Goal: Task Accomplishment & Management: Complete application form

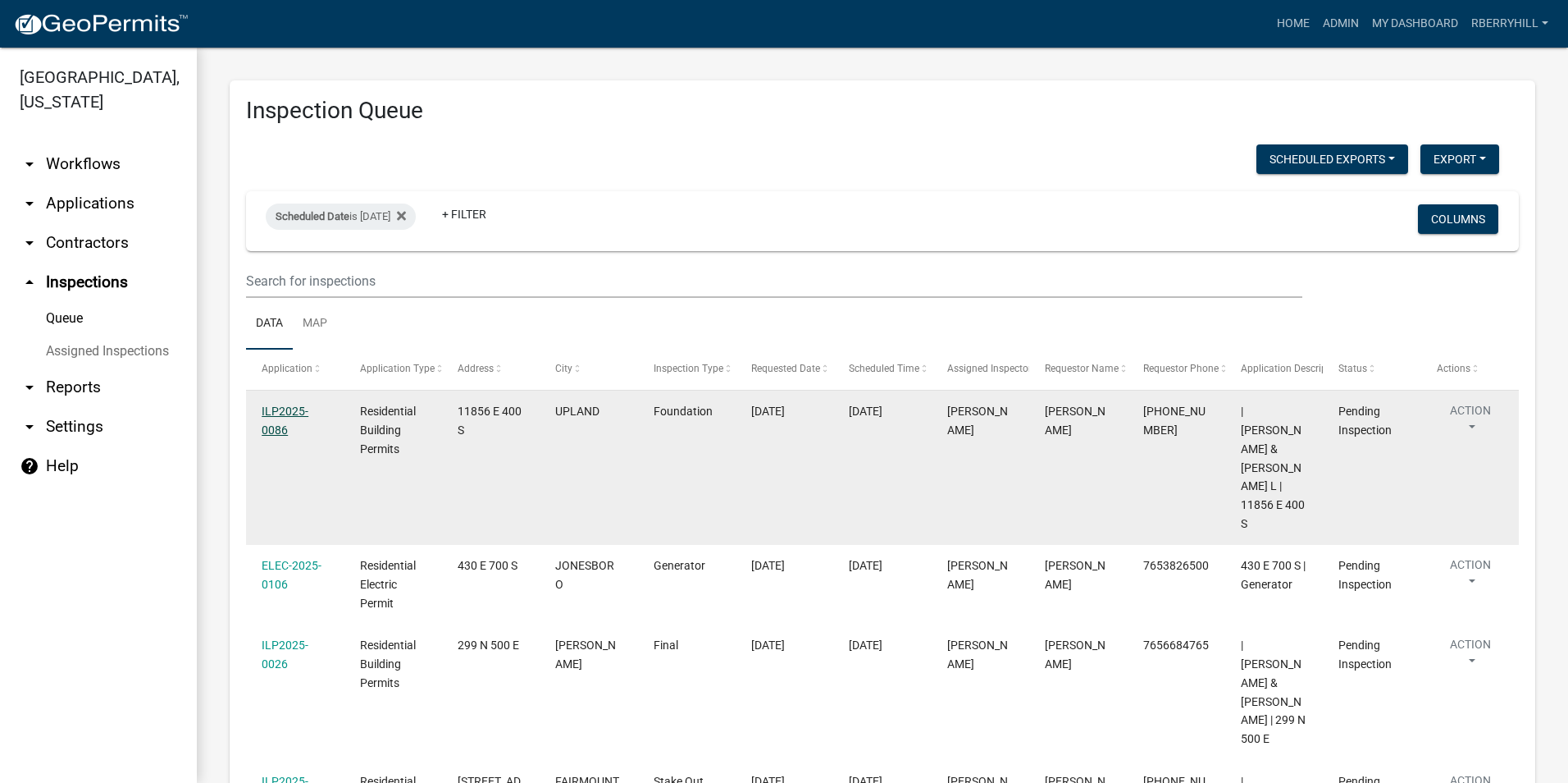
click at [286, 416] on link "ILP2025-0086" at bounding box center [285, 420] width 47 height 32
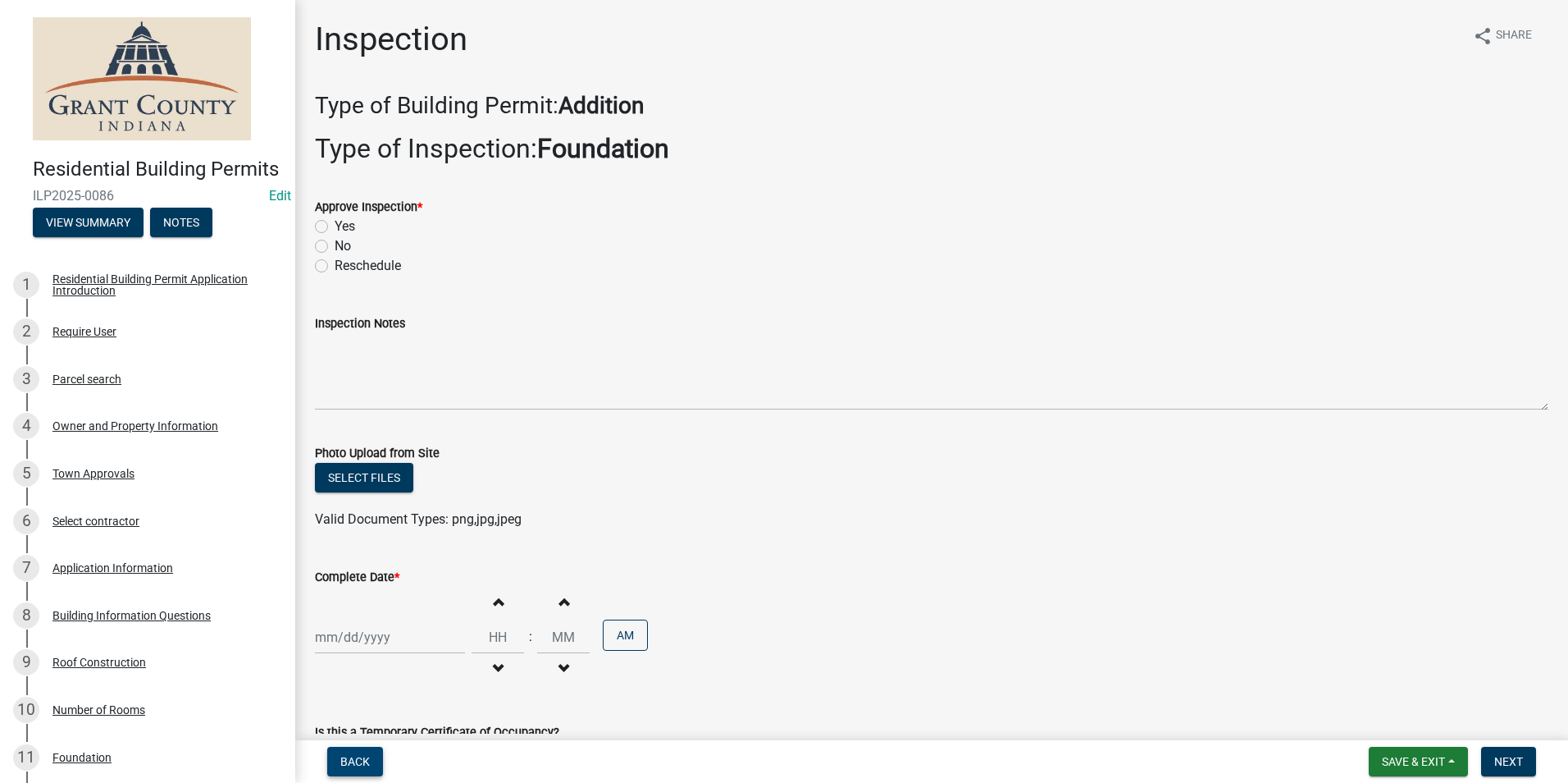
click at [351, 756] on span "Back" at bounding box center [354, 761] width 29 height 13
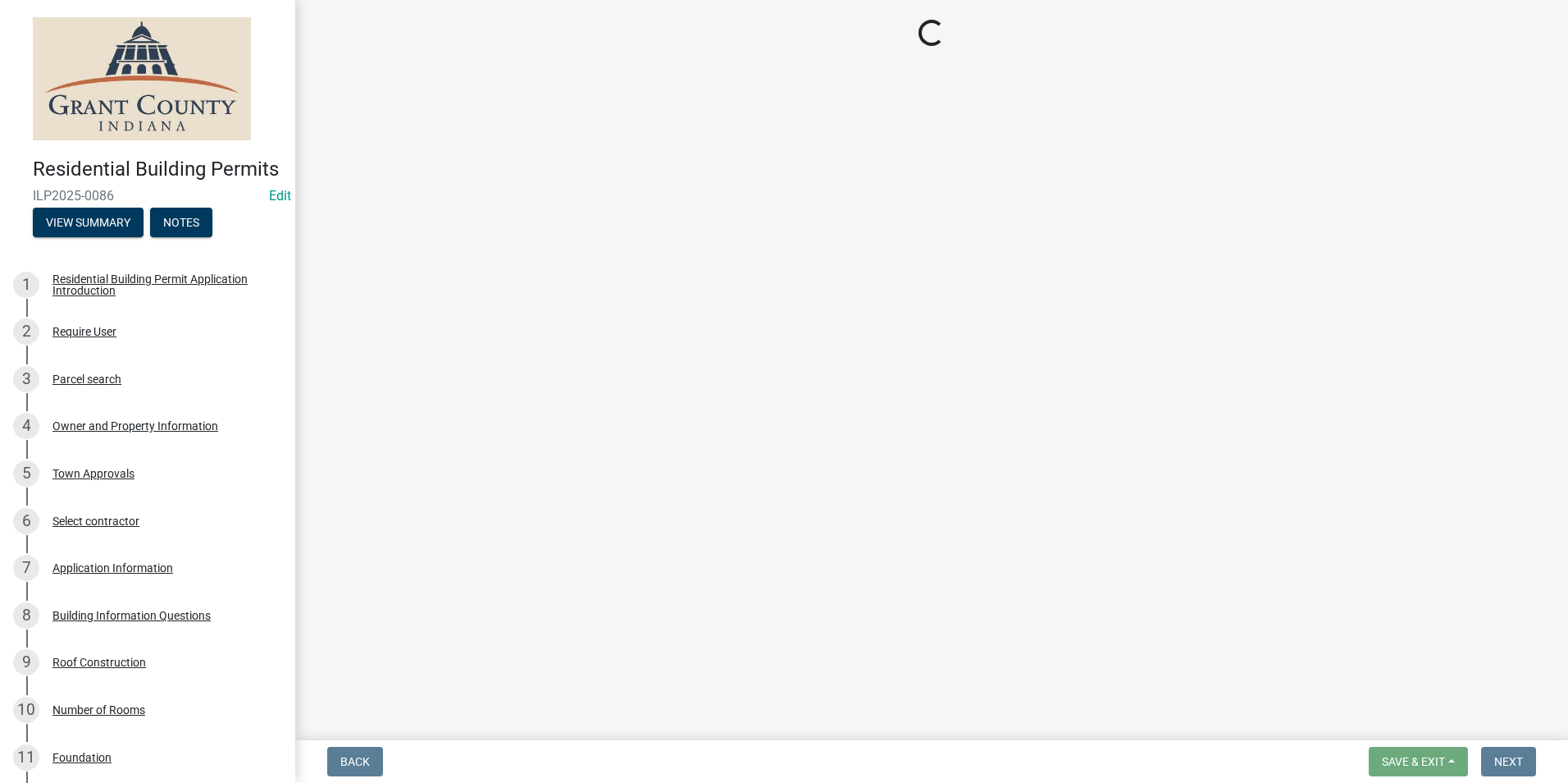
select select "d7f9a44a-d2ea-4d3c-83b3-1aa71c950bd5"
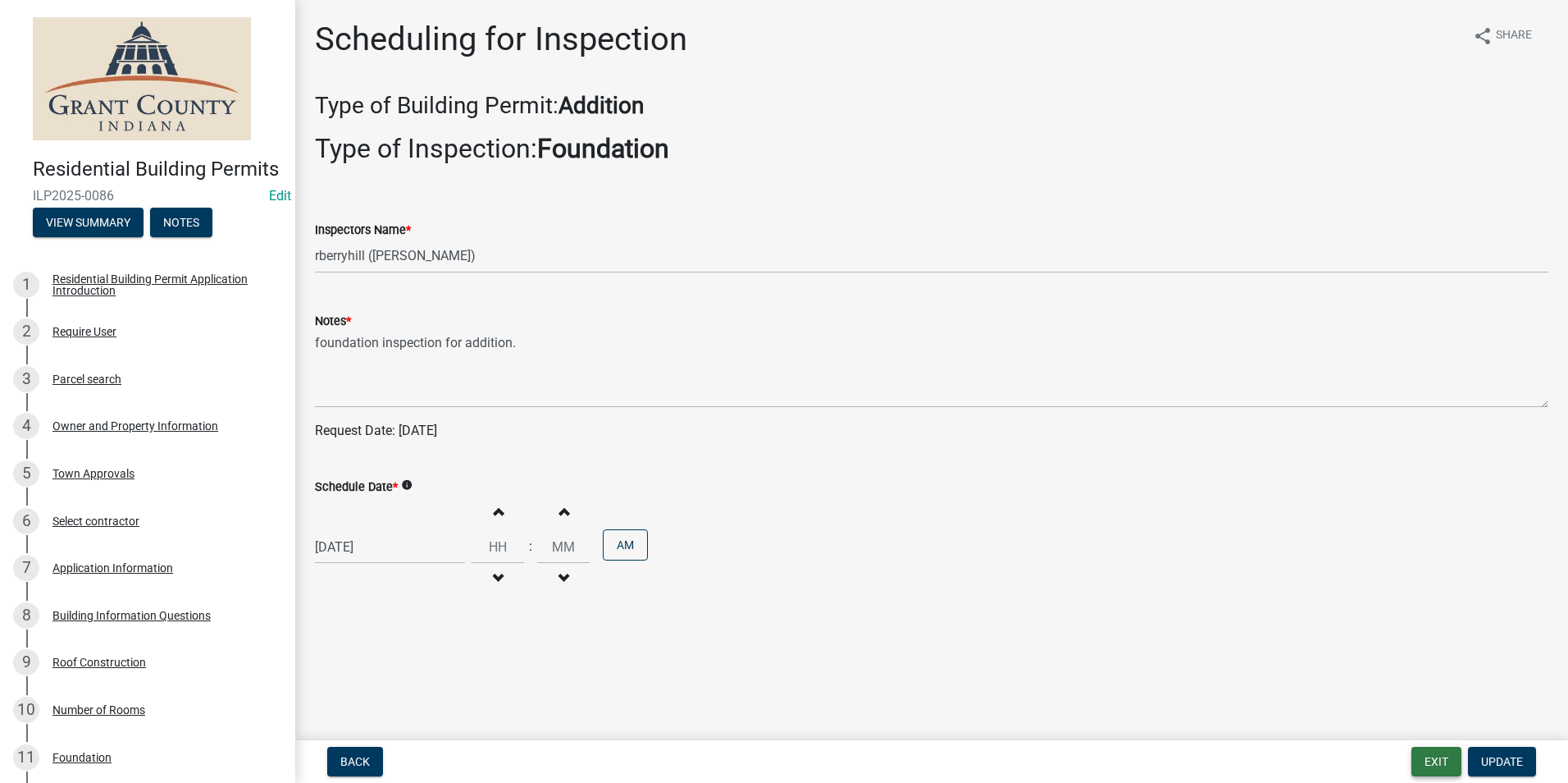
click at [1427, 766] on button "Exit" at bounding box center [1436, 761] width 50 height 29
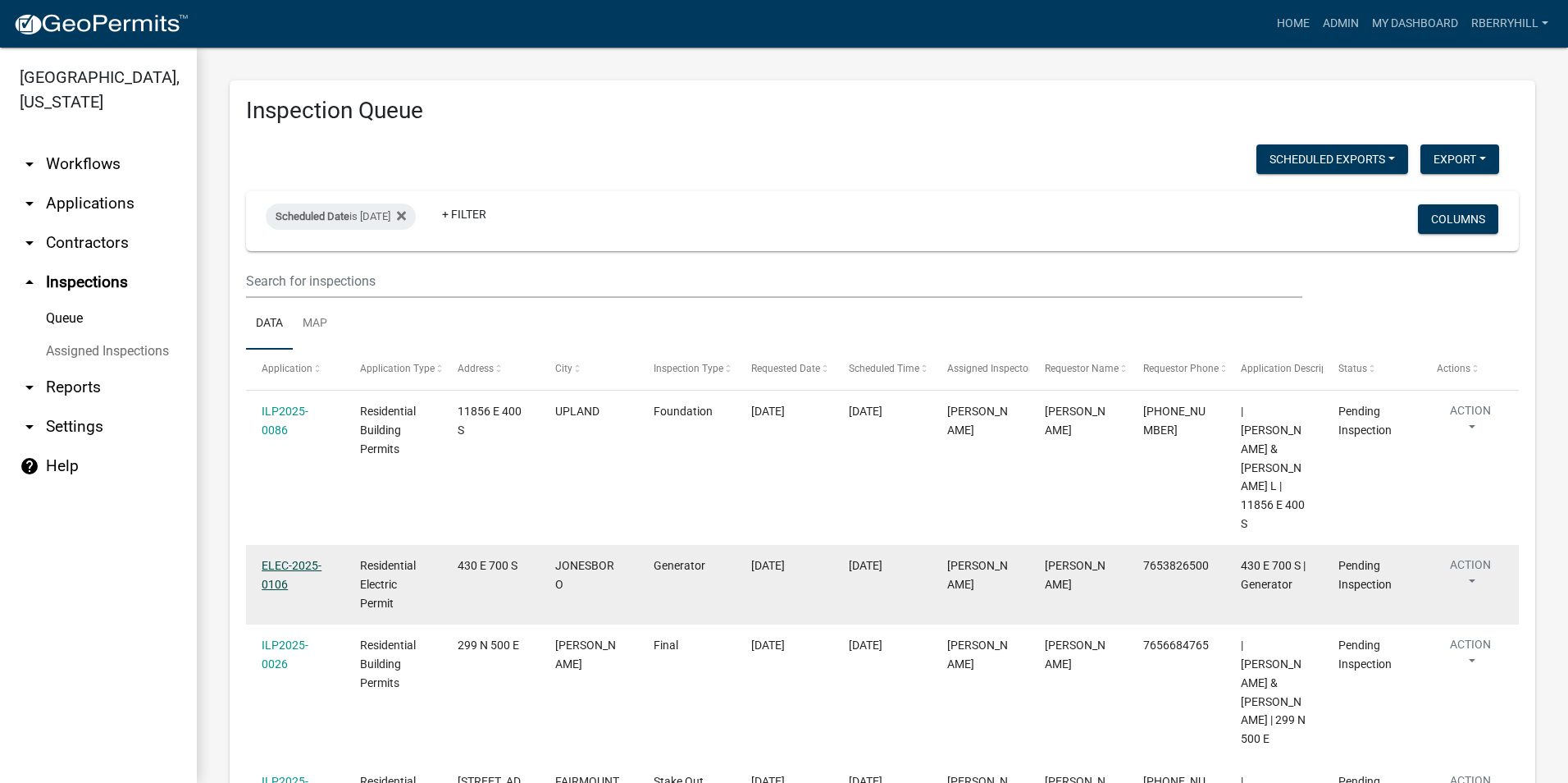
click at [279, 558] on link "ELEC-2025-0106" at bounding box center [291, 574] width 60 height 32
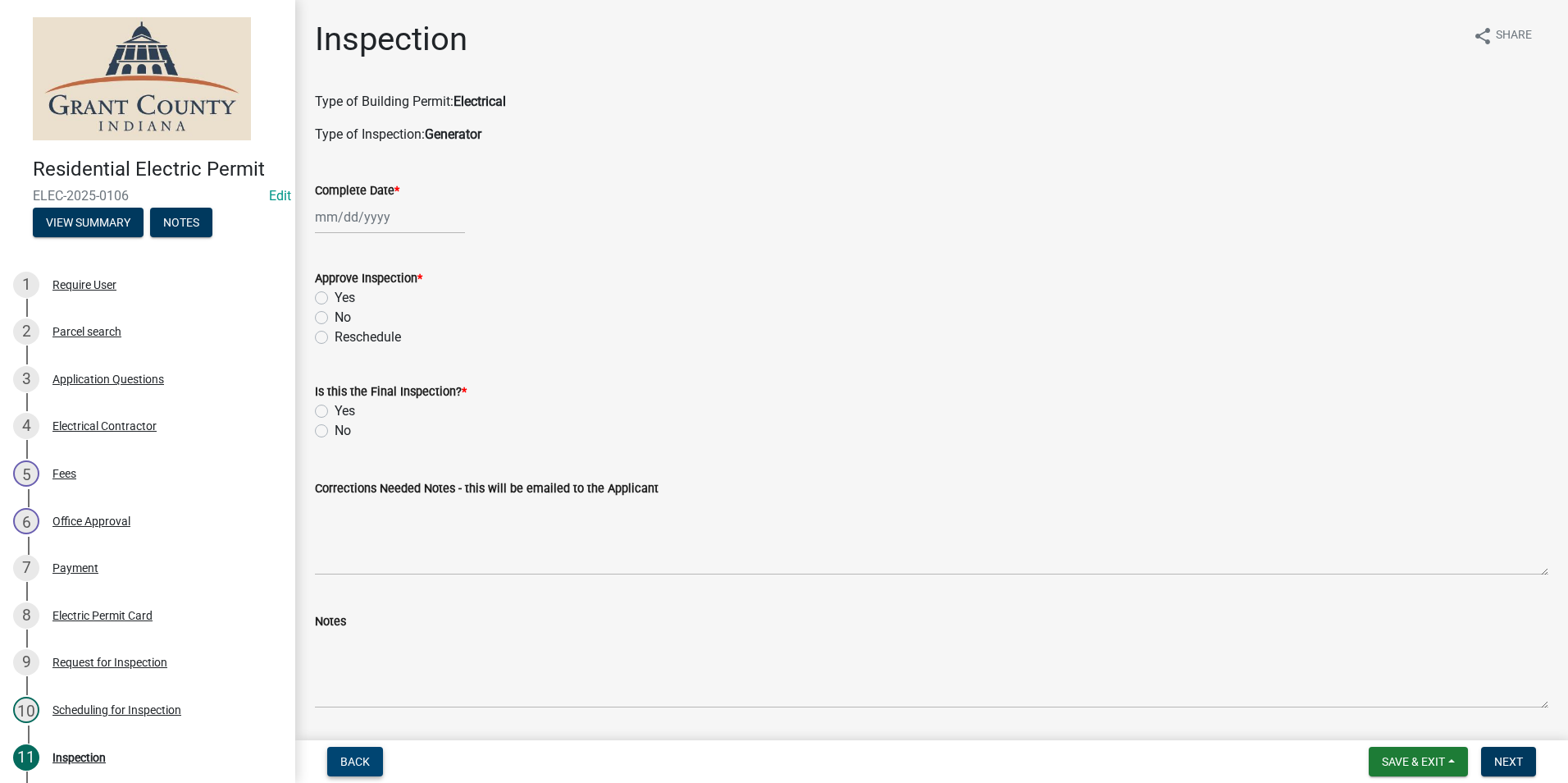
click at [354, 754] on span "Back" at bounding box center [354, 761] width 29 height 13
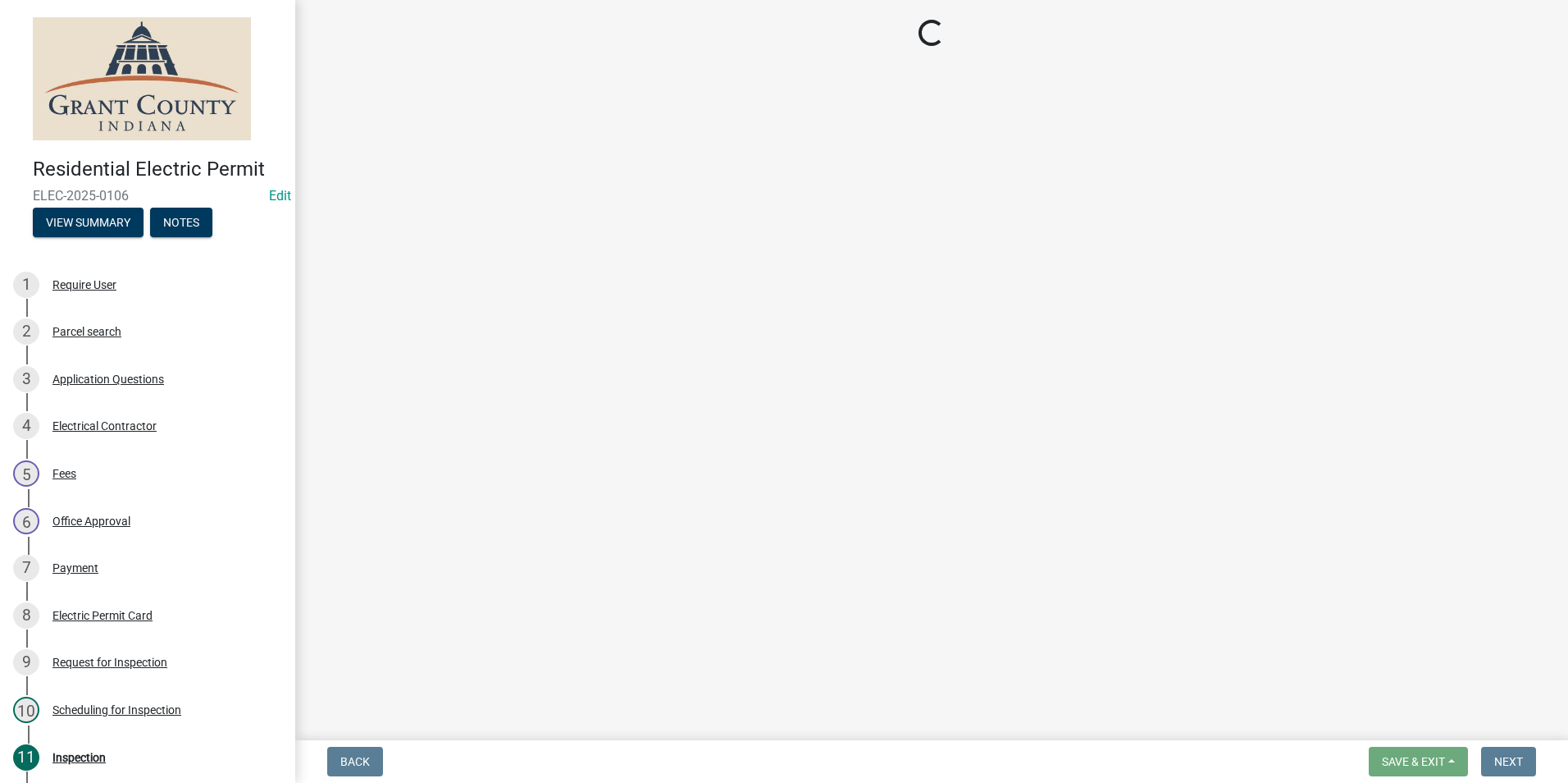
select select "d7f9a44a-d2ea-4d3c-83b3-1aa71c950bd5"
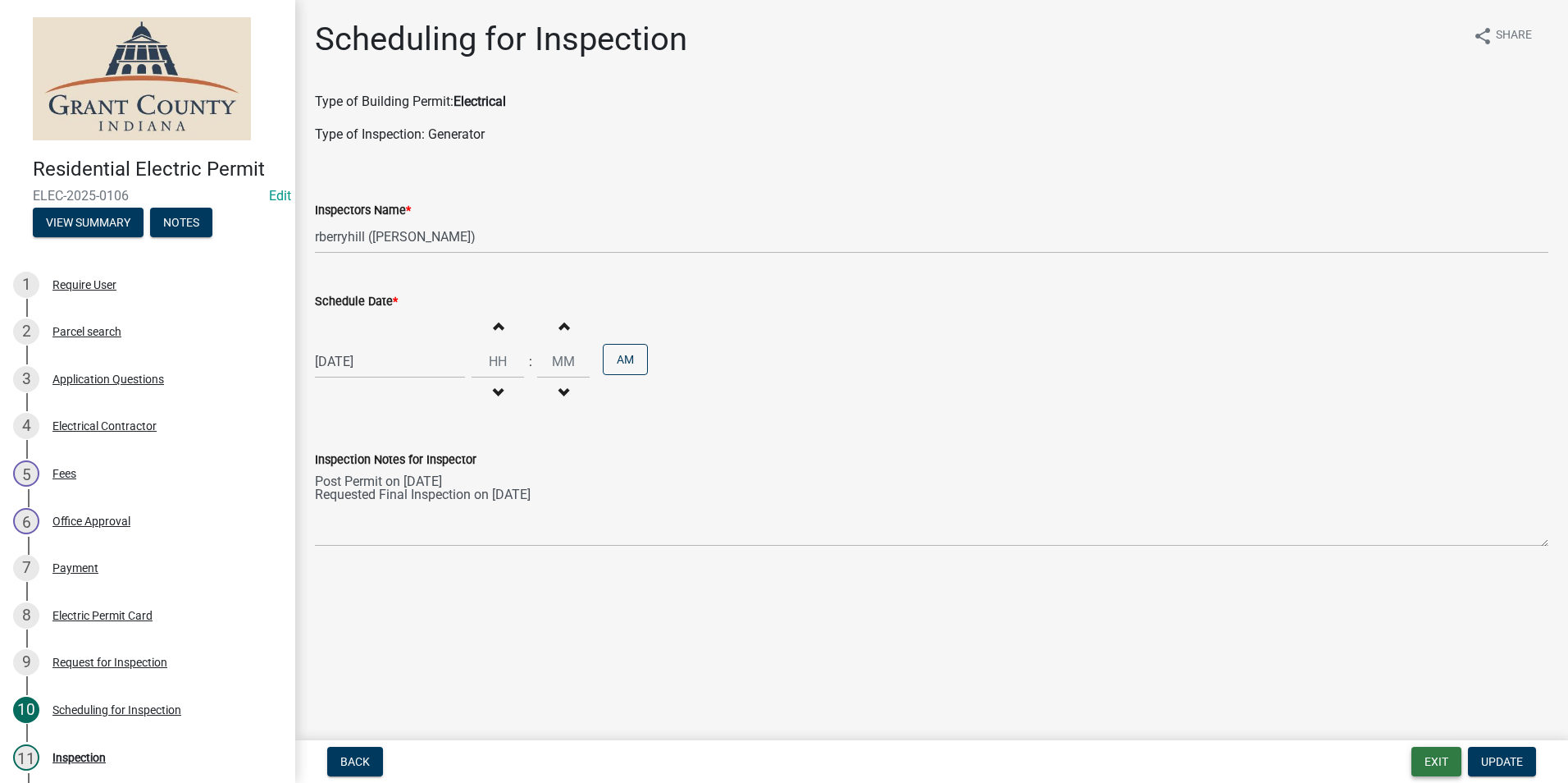
click at [1439, 759] on button "Exit" at bounding box center [1436, 761] width 50 height 29
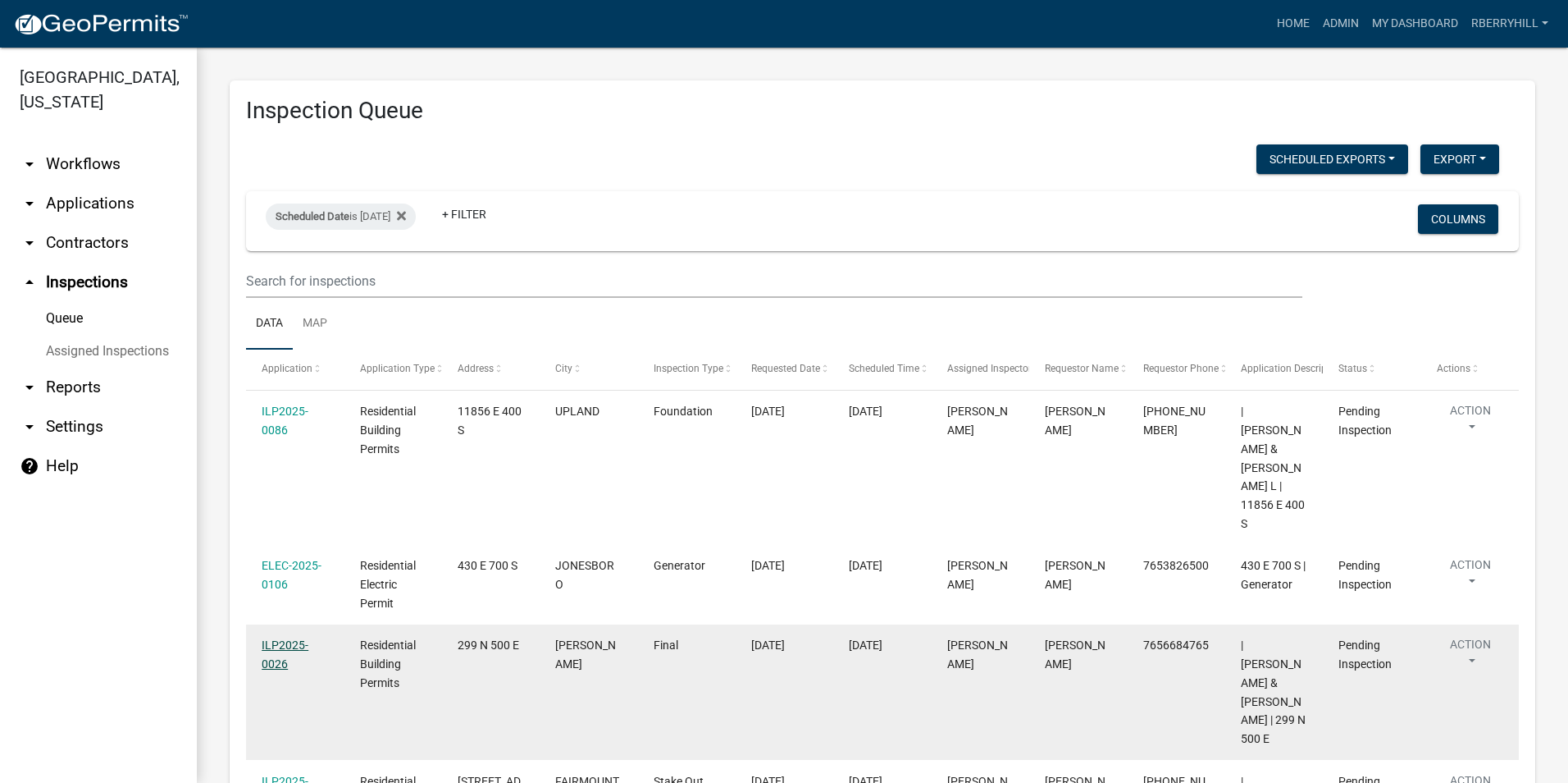
click at [279, 638] on link "ILP2025-0026" at bounding box center [285, 654] width 47 height 32
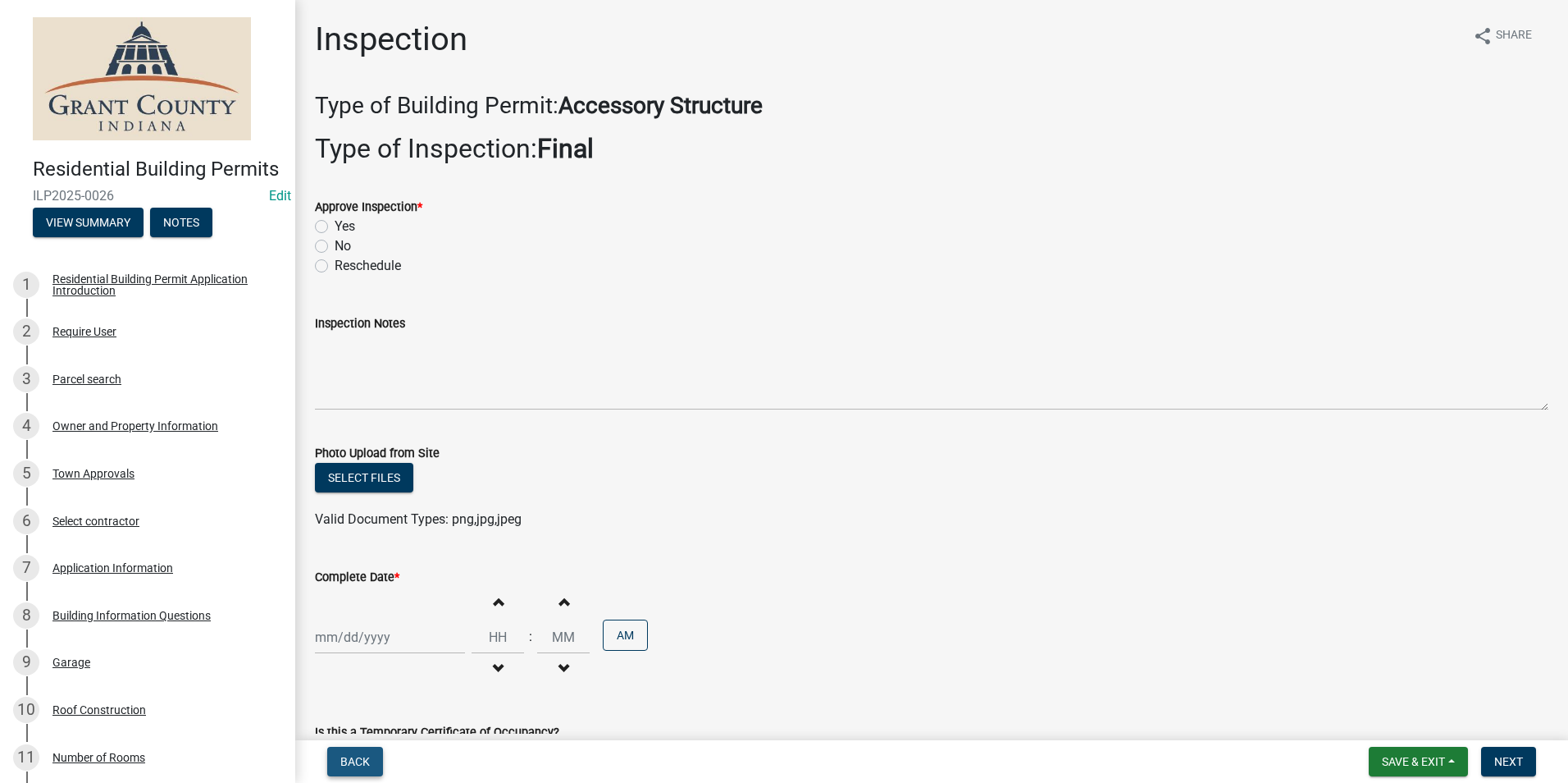
click at [343, 754] on button "Back" at bounding box center [354, 761] width 56 height 29
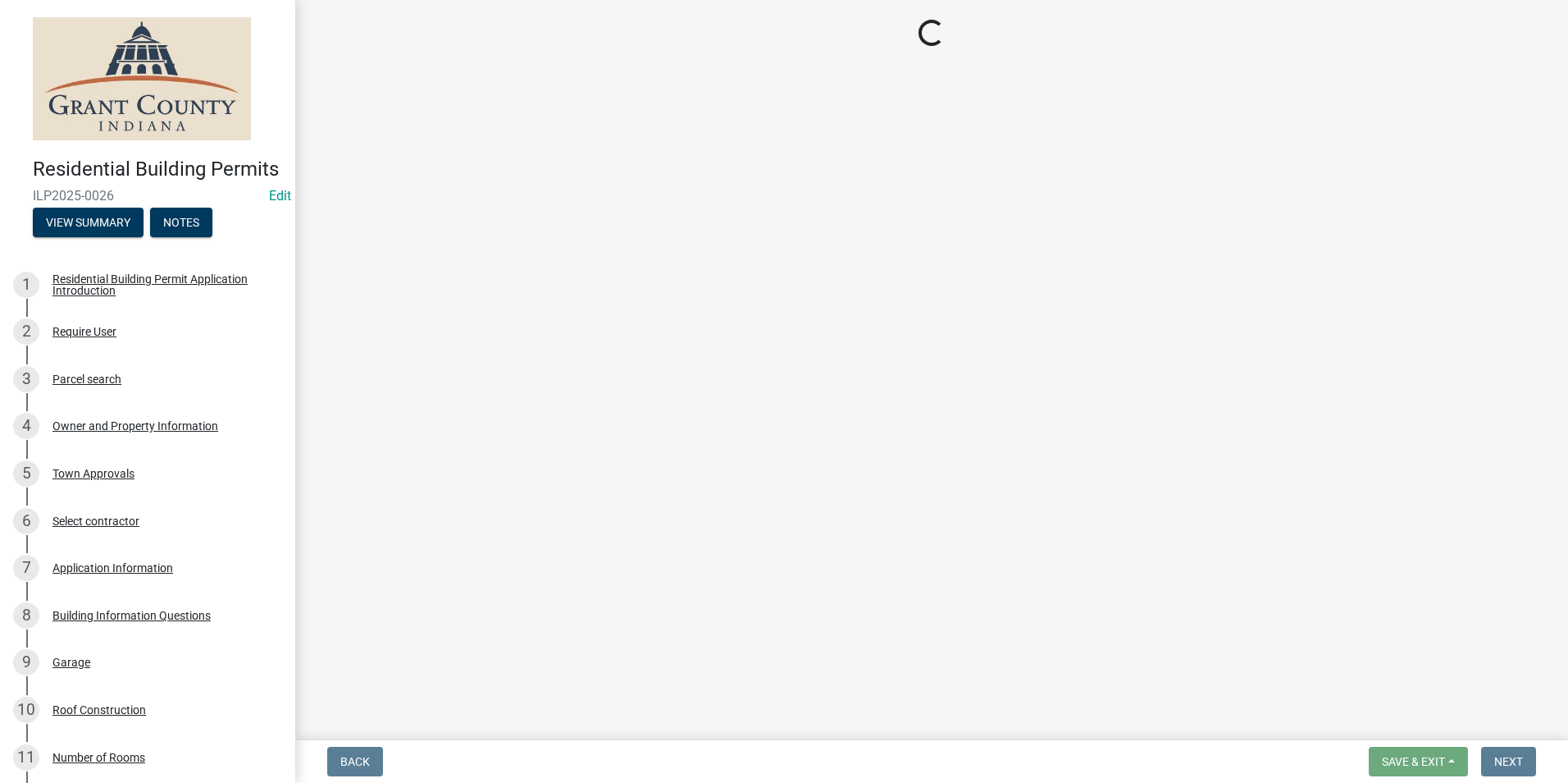
select select "d7f9a44a-d2ea-4d3c-83b3-1aa71c950bd5"
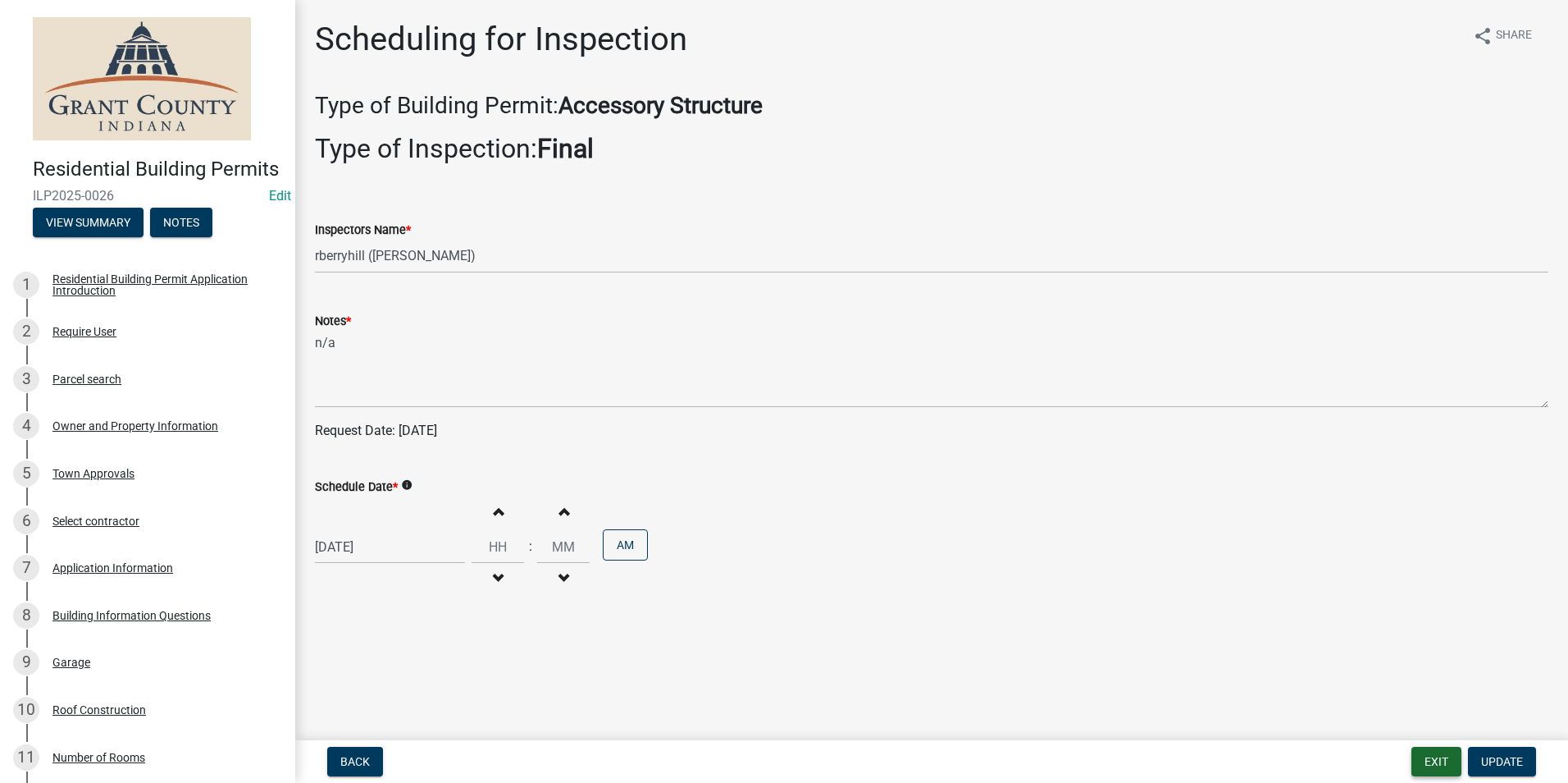
click at [1435, 763] on button "Exit" at bounding box center [1436, 761] width 50 height 29
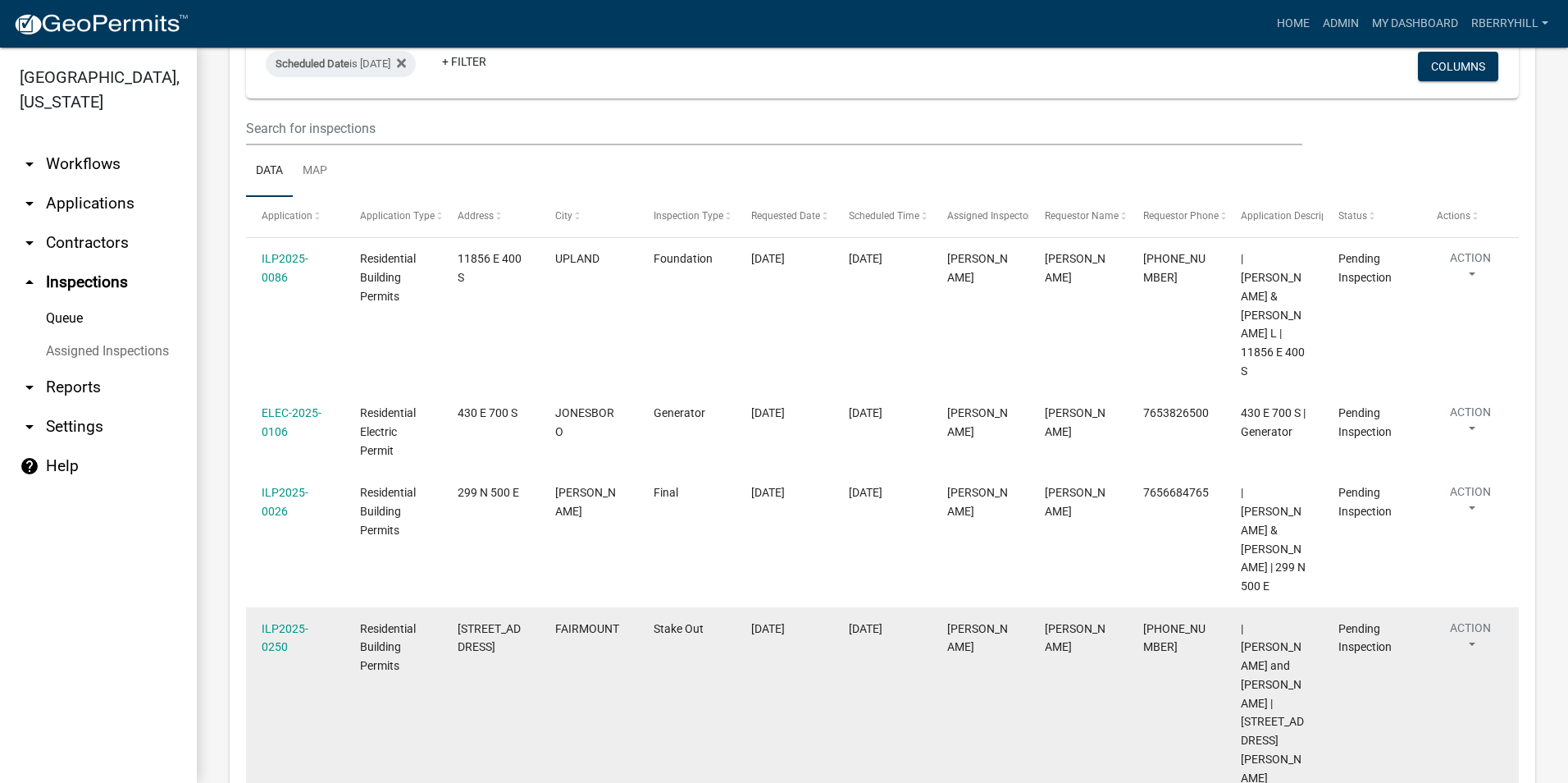
scroll to position [164, 0]
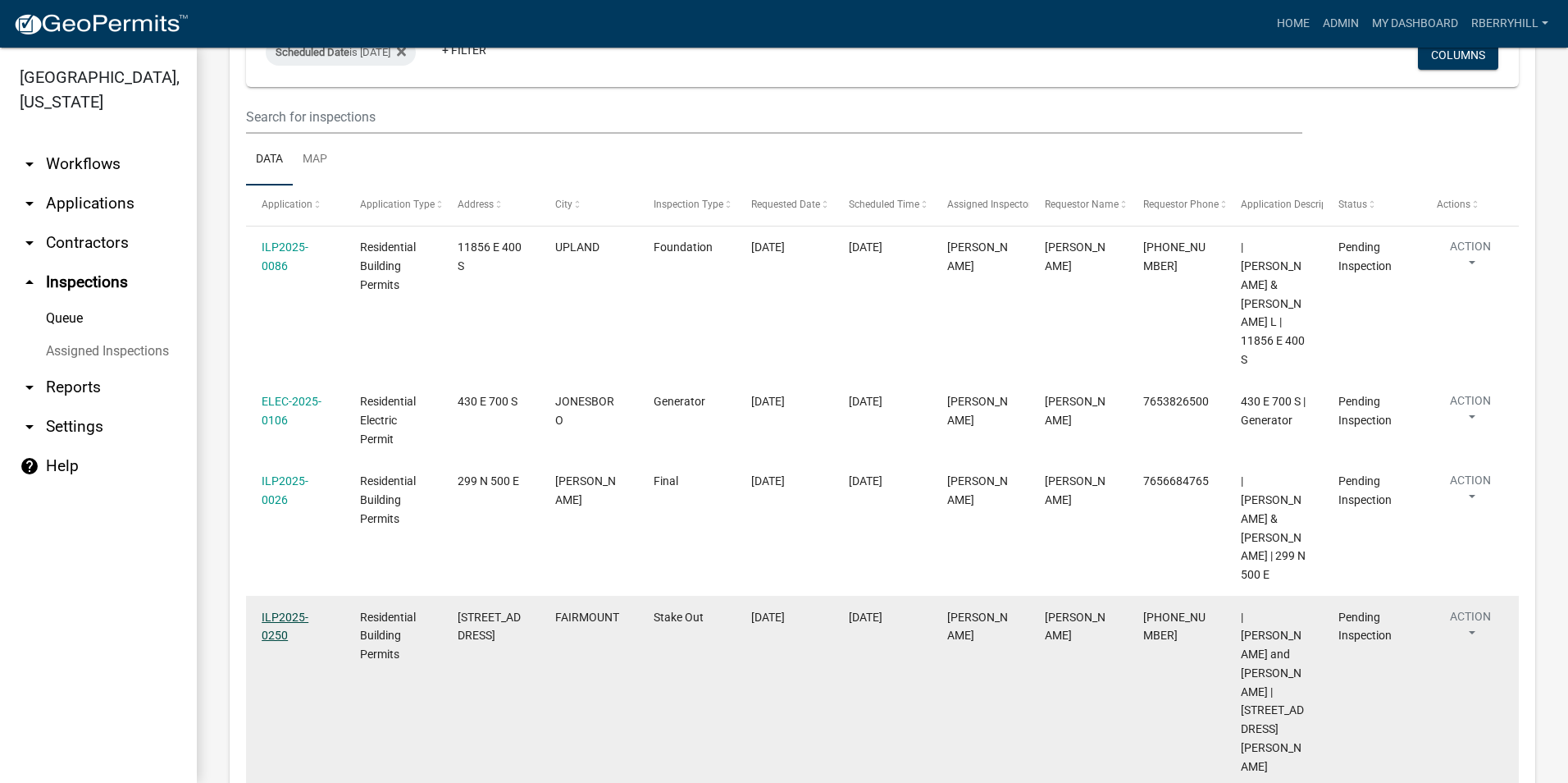
click at [285, 610] on link "ILP2025-0250" at bounding box center [285, 626] width 47 height 32
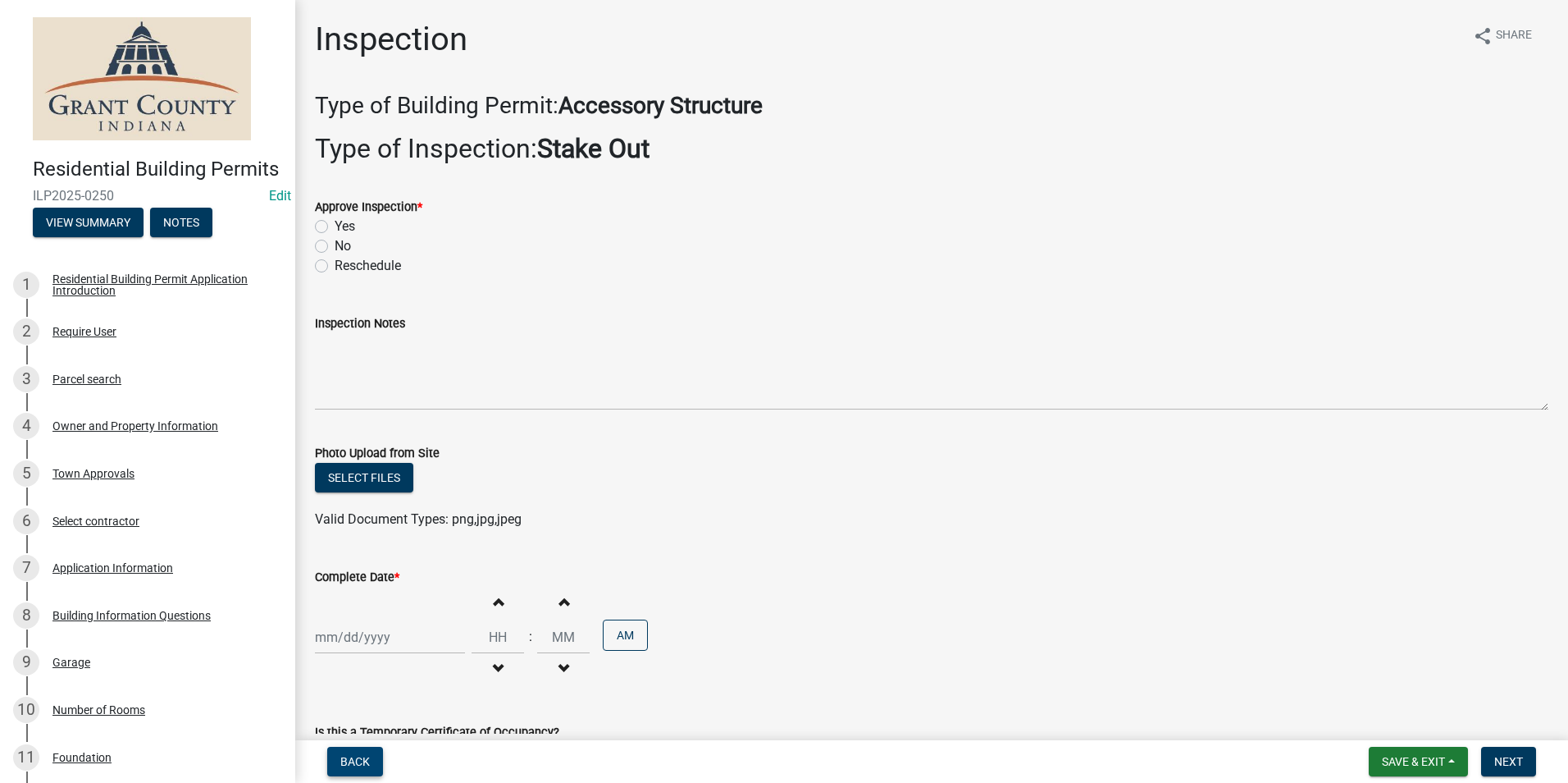
click at [356, 760] on span "Back" at bounding box center [354, 761] width 29 height 13
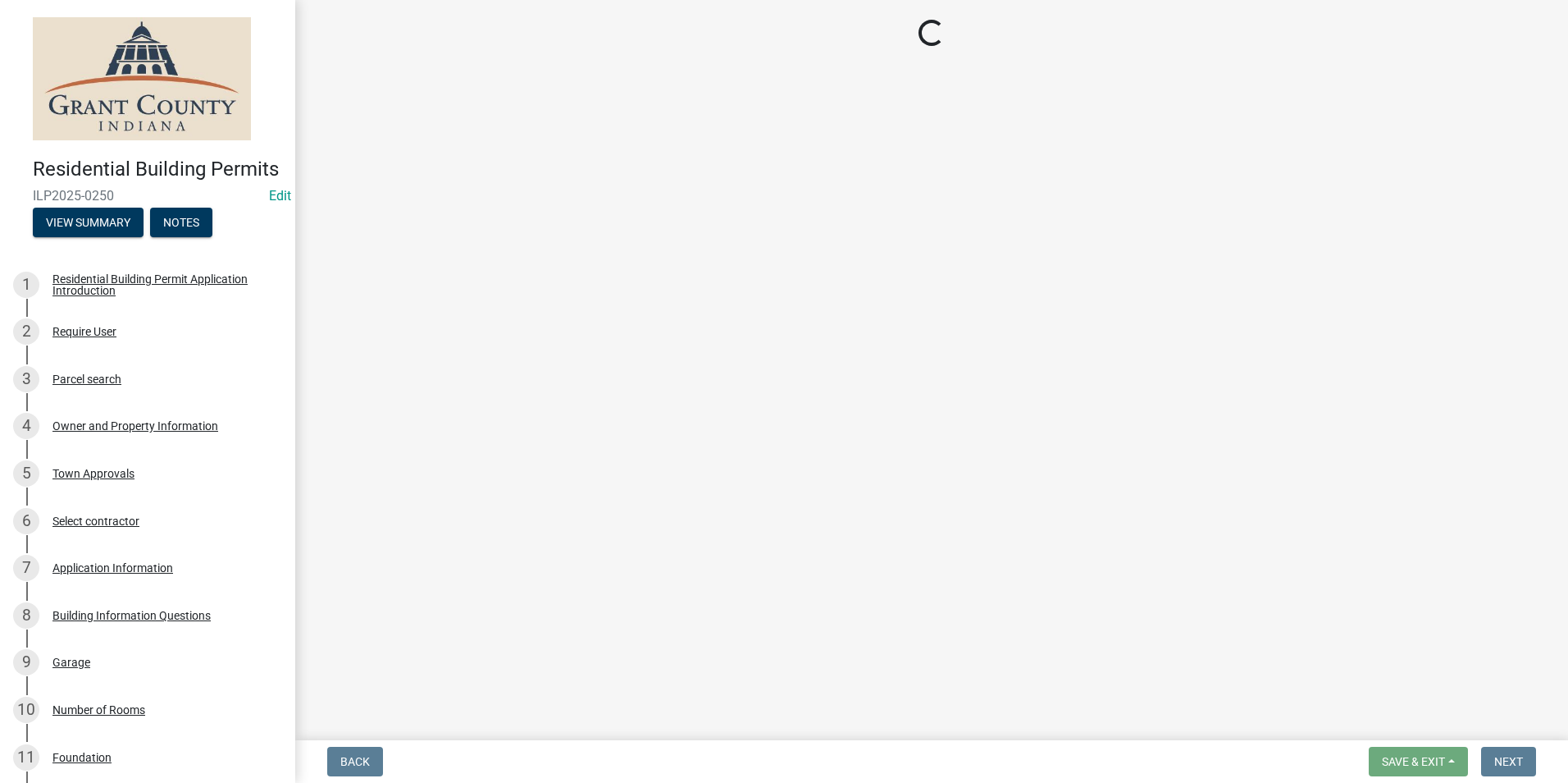
select select "d7f9a44a-d2ea-4d3c-83b3-1aa71c950bd5"
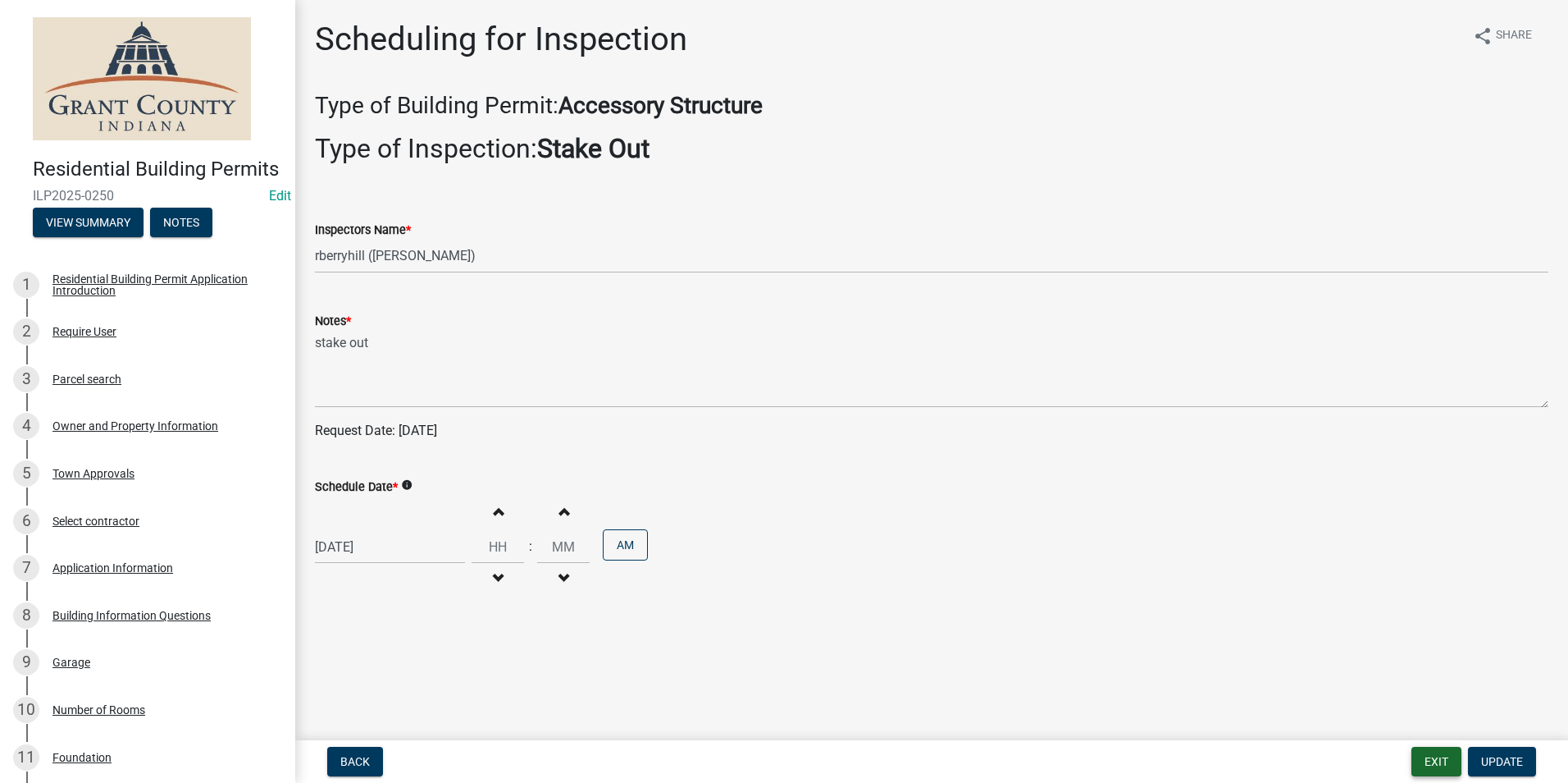
click at [1435, 764] on button "Exit" at bounding box center [1436, 761] width 50 height 29
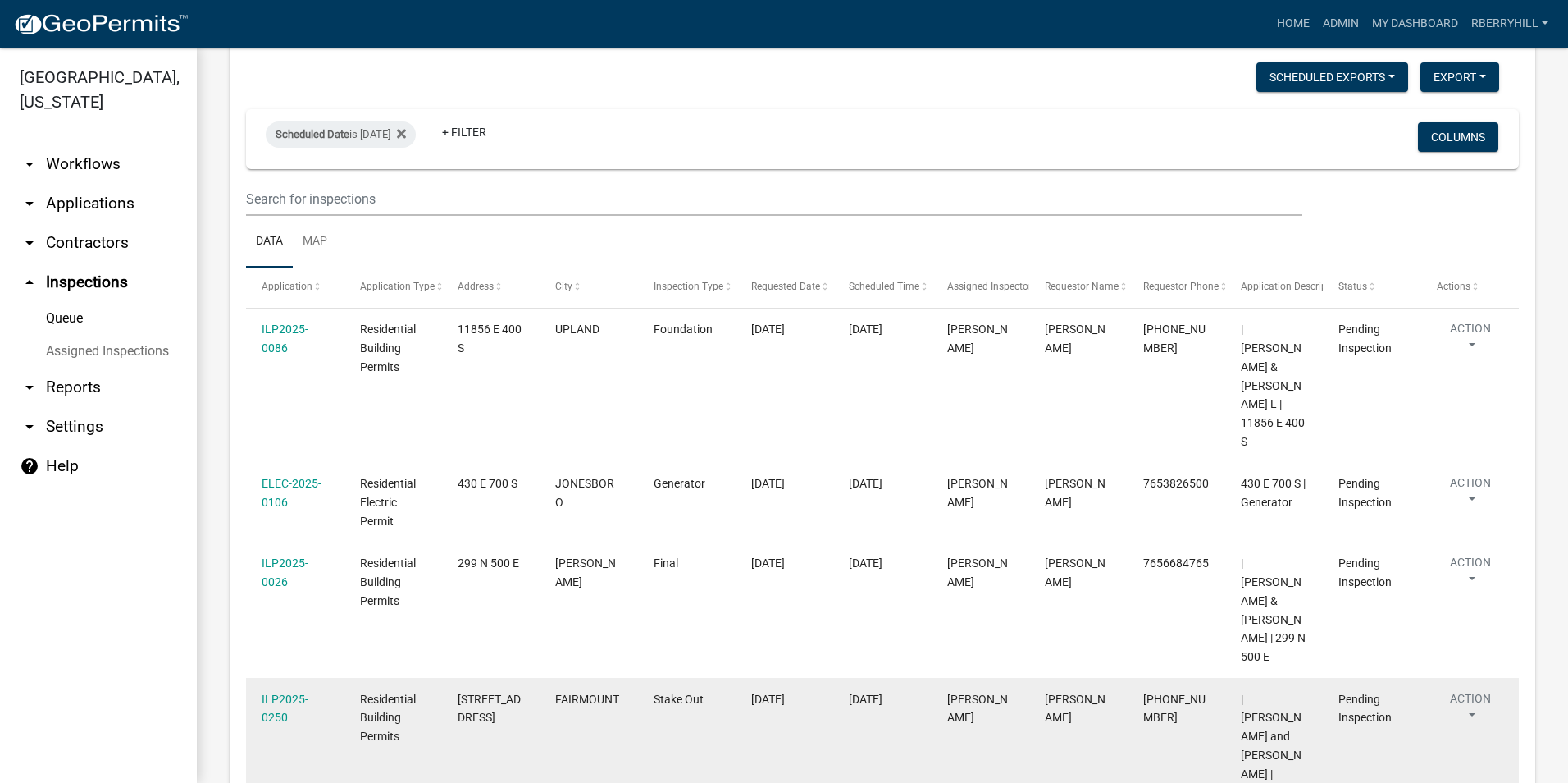
scroll to position [164, 0]
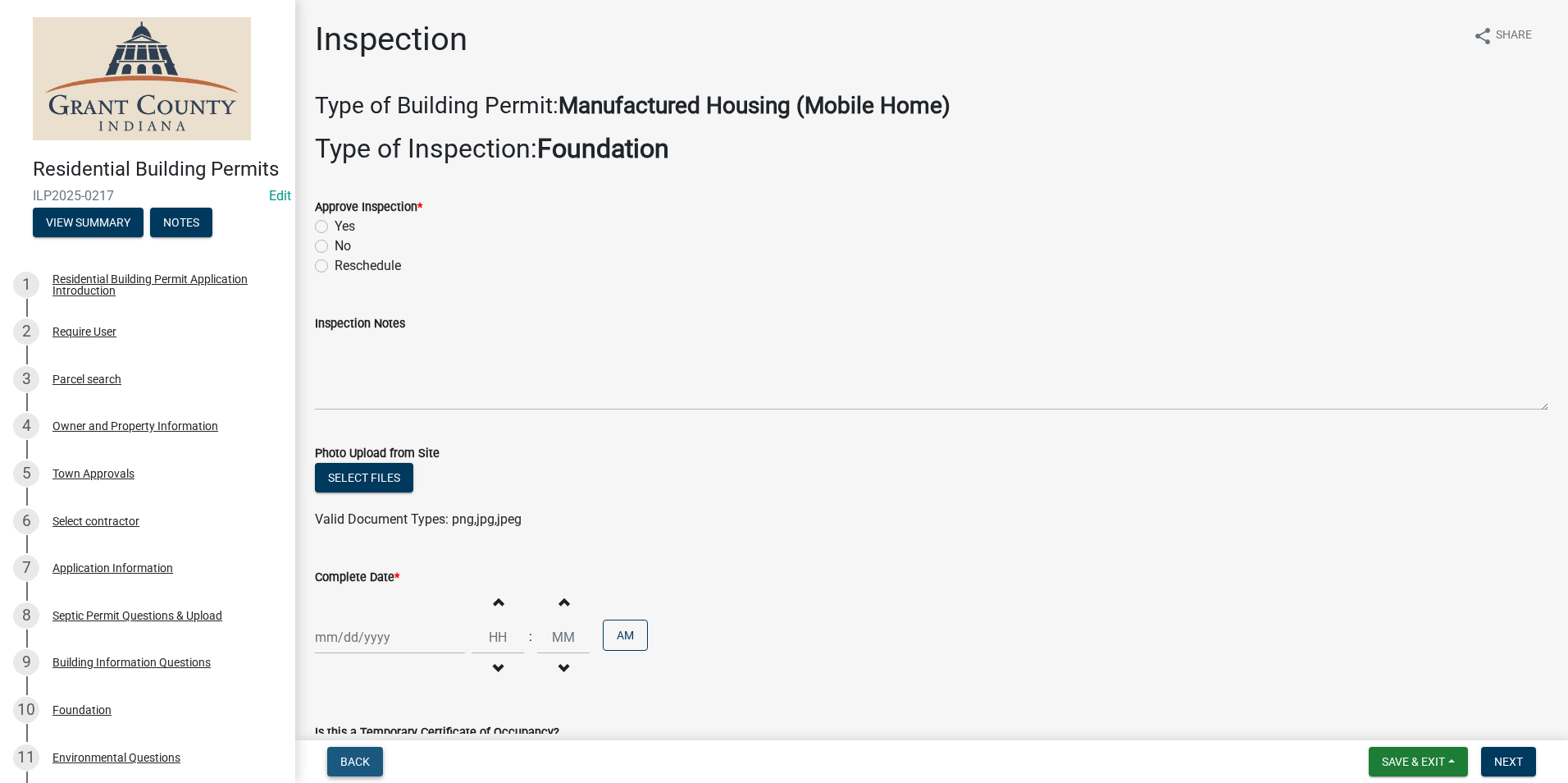
click at [359, 760] on span "Back" at bounding box center [354, 761] width 29 height 13
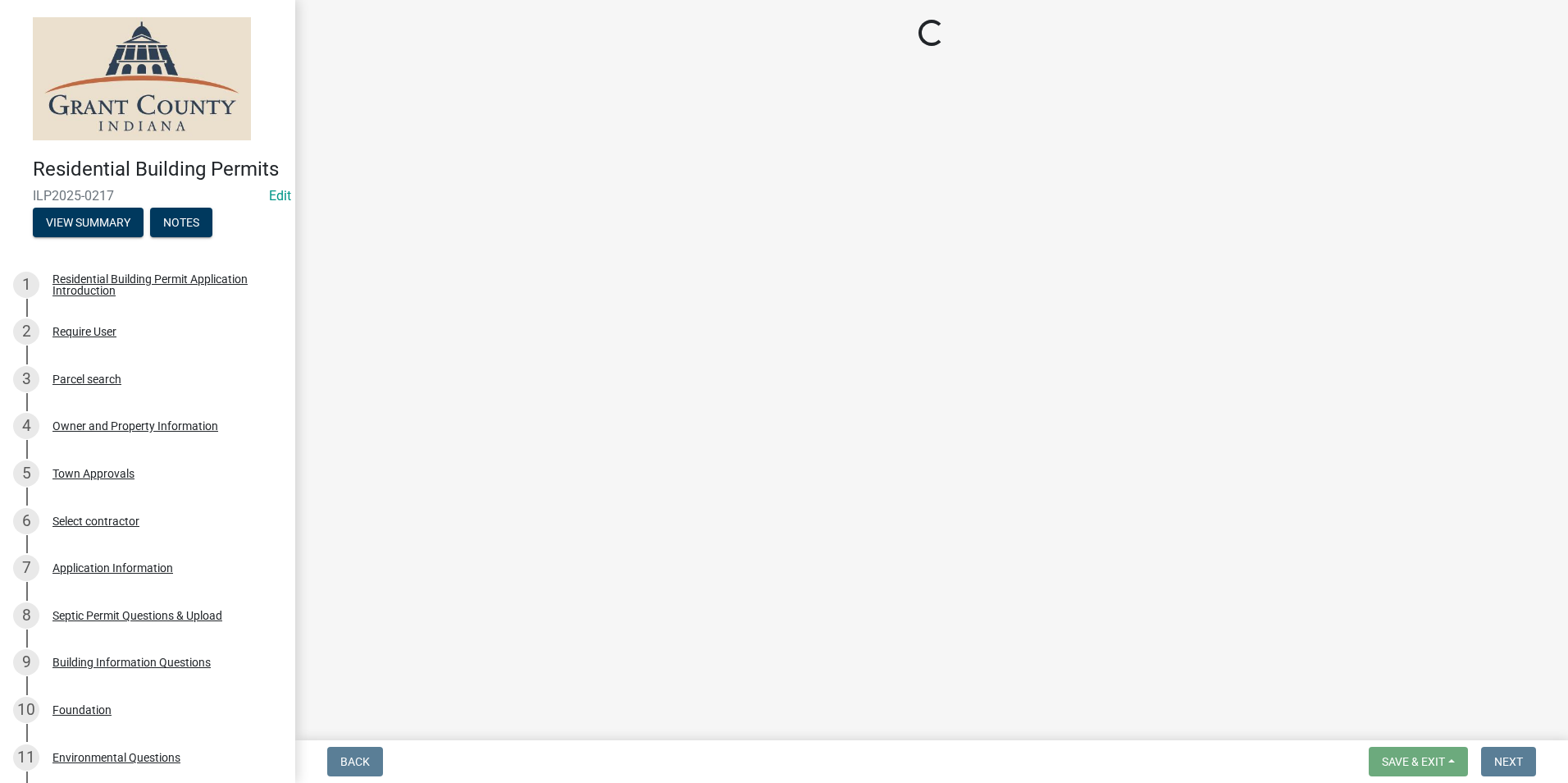
select select "d7f9a44a-d2ea-4d3c-83b3-1aa71c950bd5"
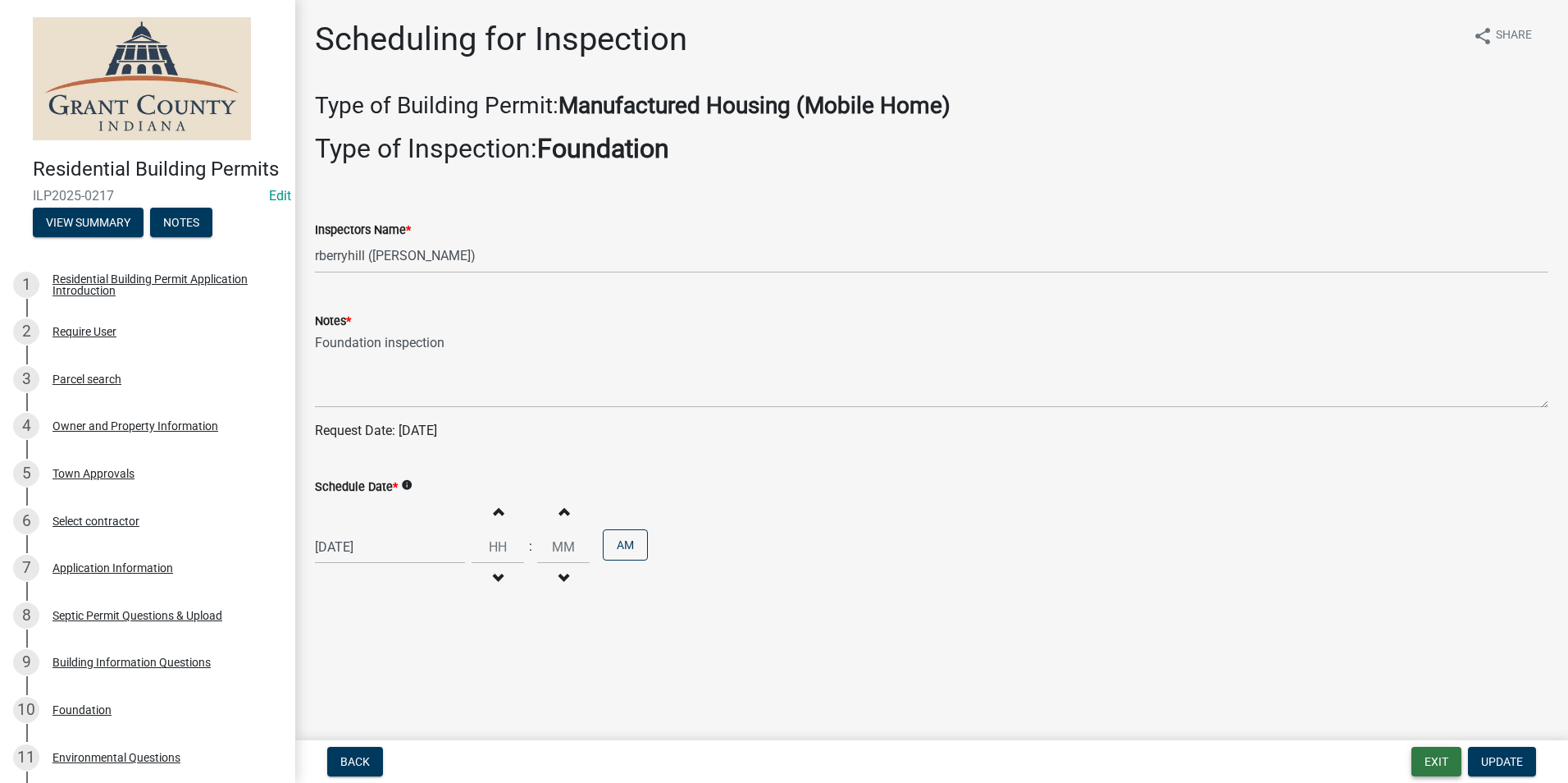
click at [1418, 767] on button "Exit" at bounding box center [1436, 761] width 50 height 29
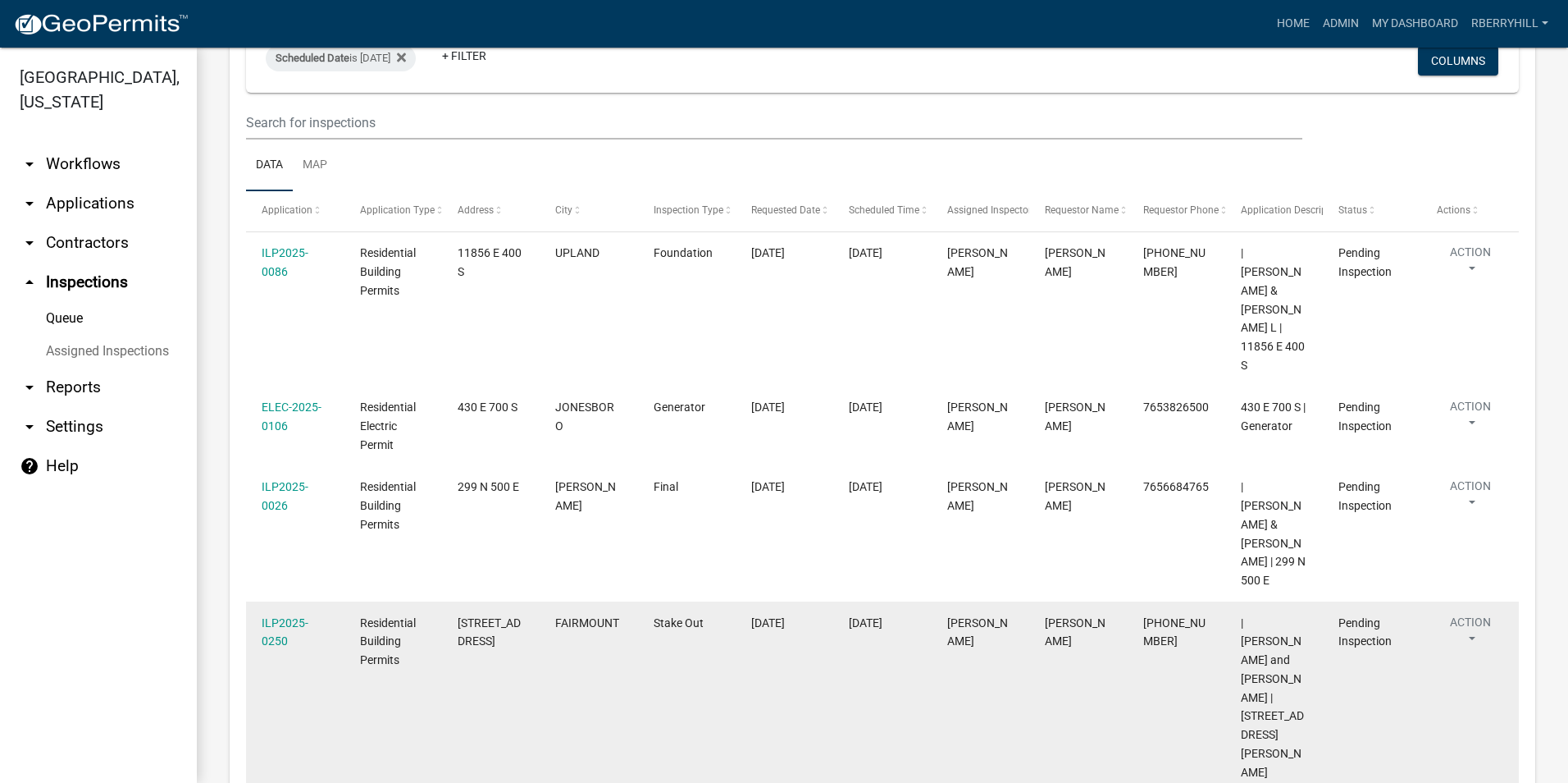
scroll to position [328, 0]
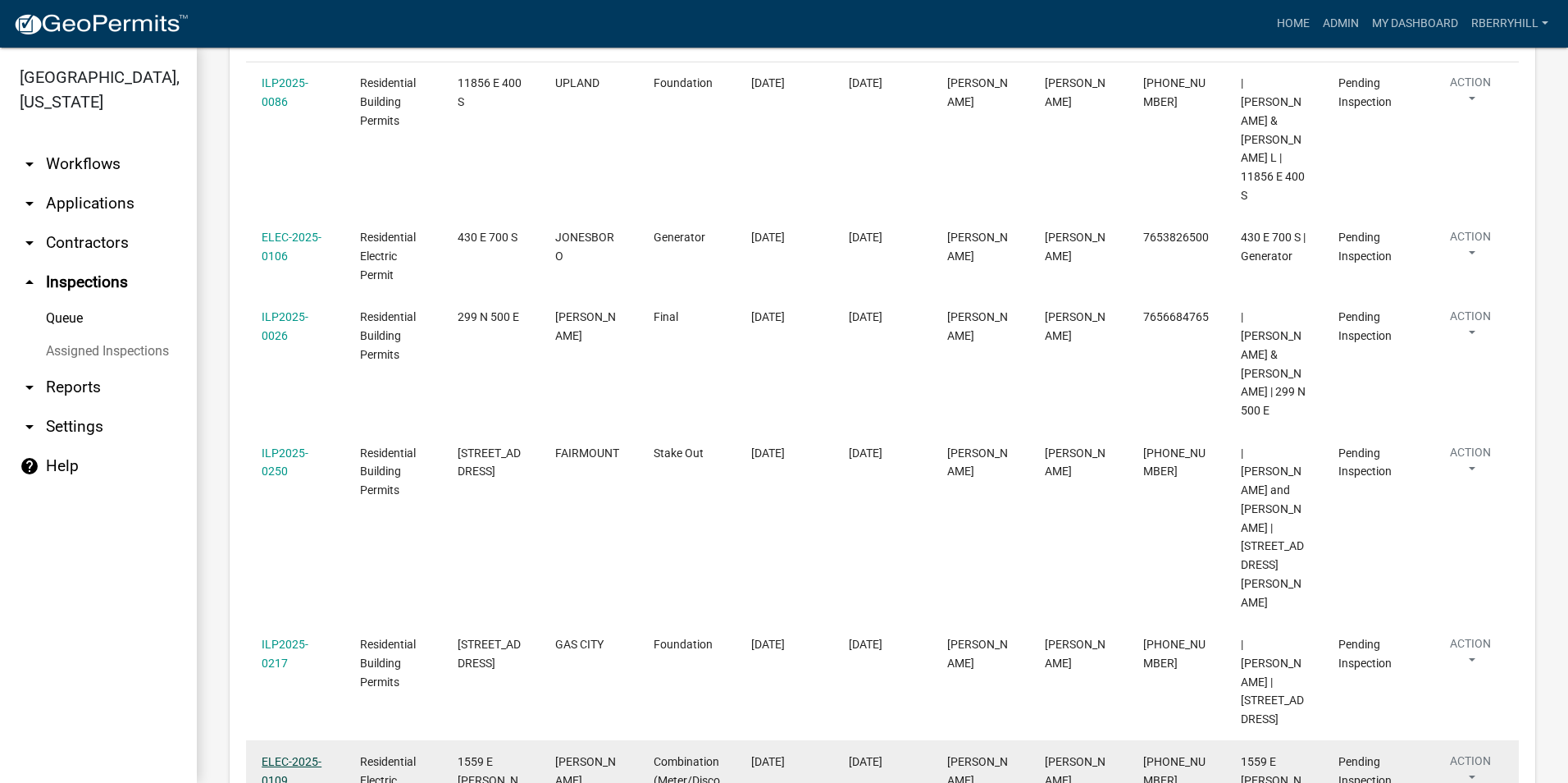
click at [282, 754] on link "ELEC-2025-0109" at bounding box center [291, 770] width 60 height 32
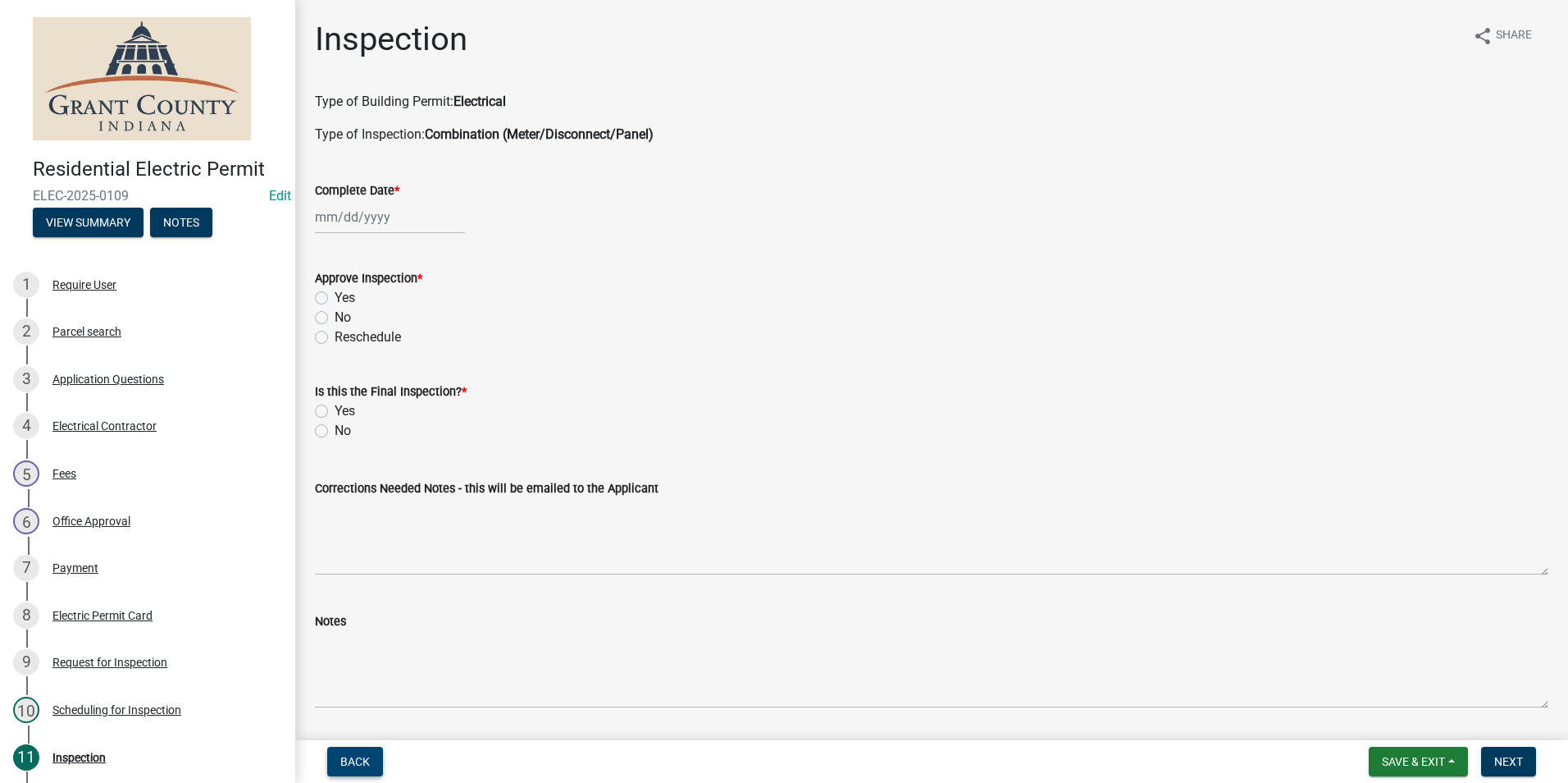
click at [347, 760] on span "Back" at bounding box center [354, 761] width 29 height 13
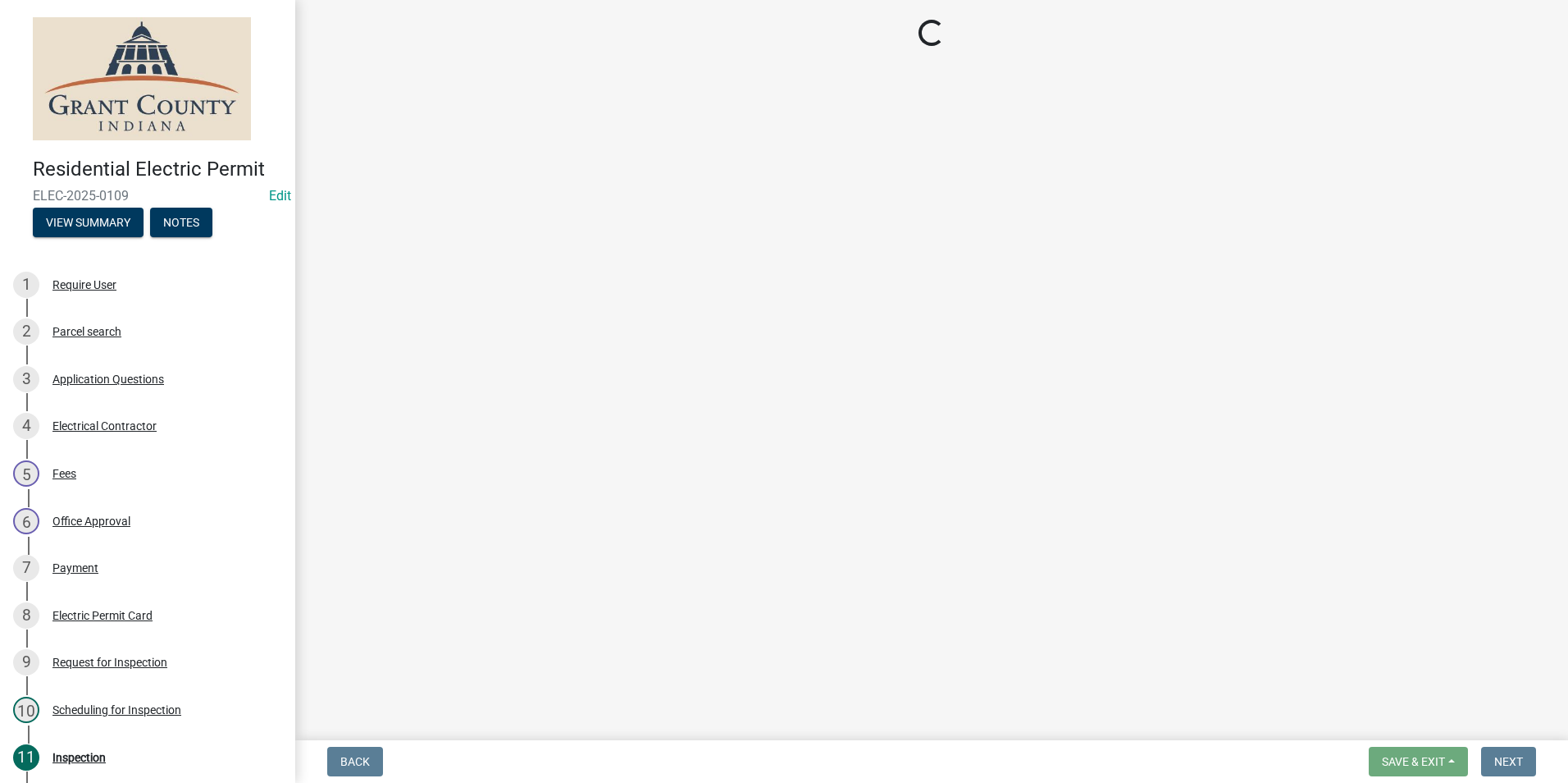
select select "d7f9a44a-d2ea-4d3c-83b3-1aa71c950bd5"
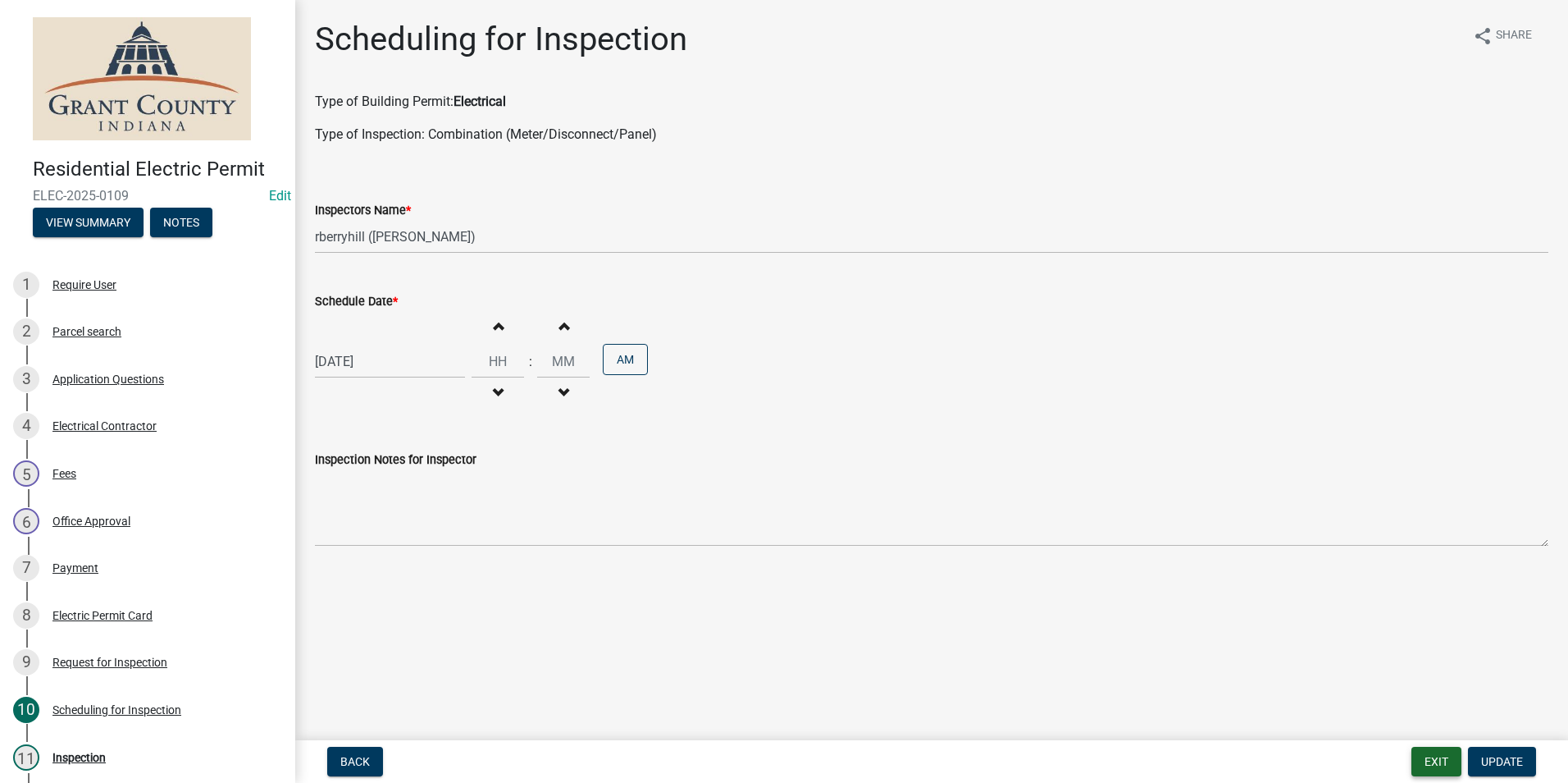
click at [1433, 754] on button "Exit" at bounding box center [1436, 761] width 50 height 29
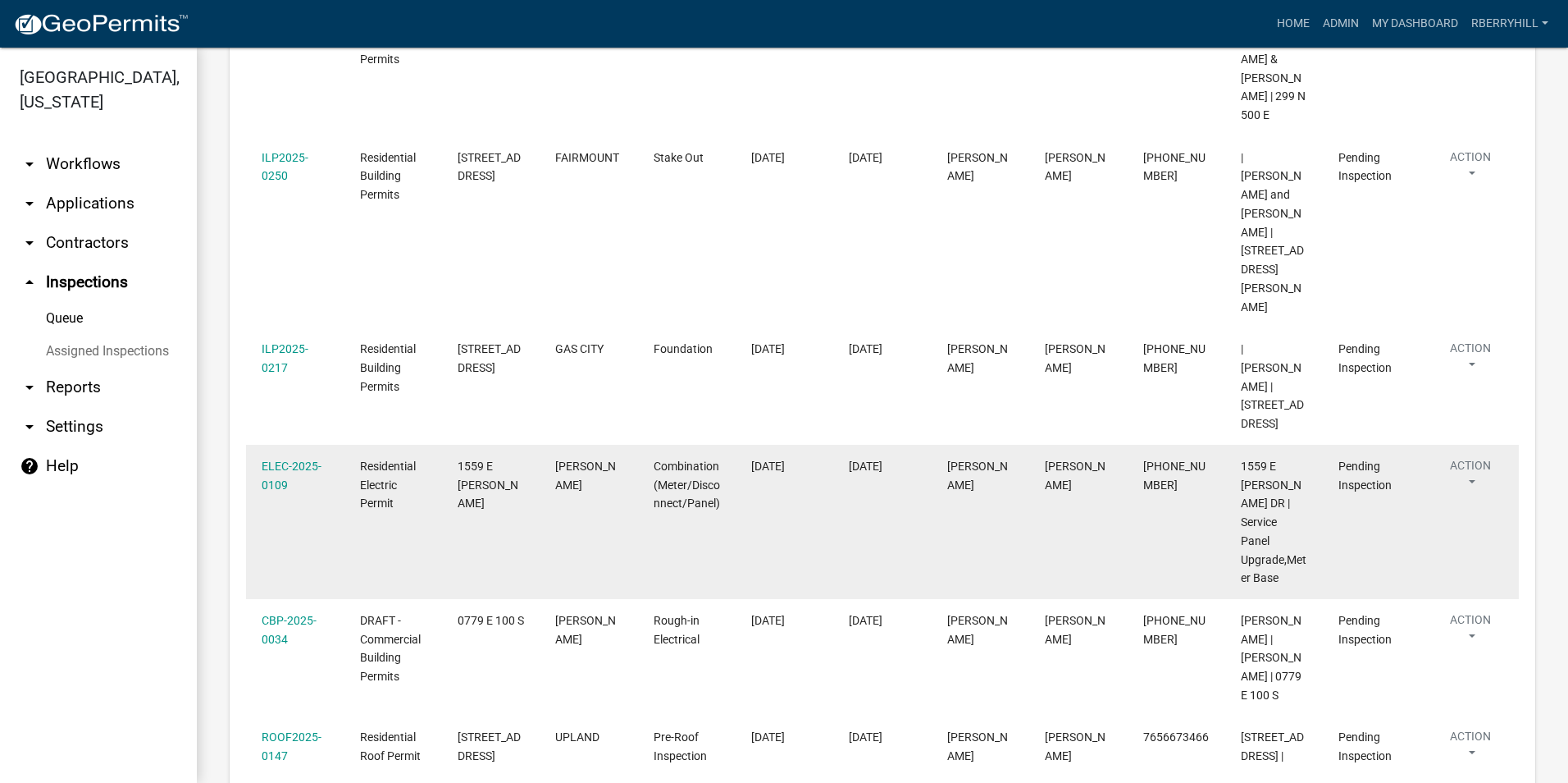
scroll to position [650, 0]
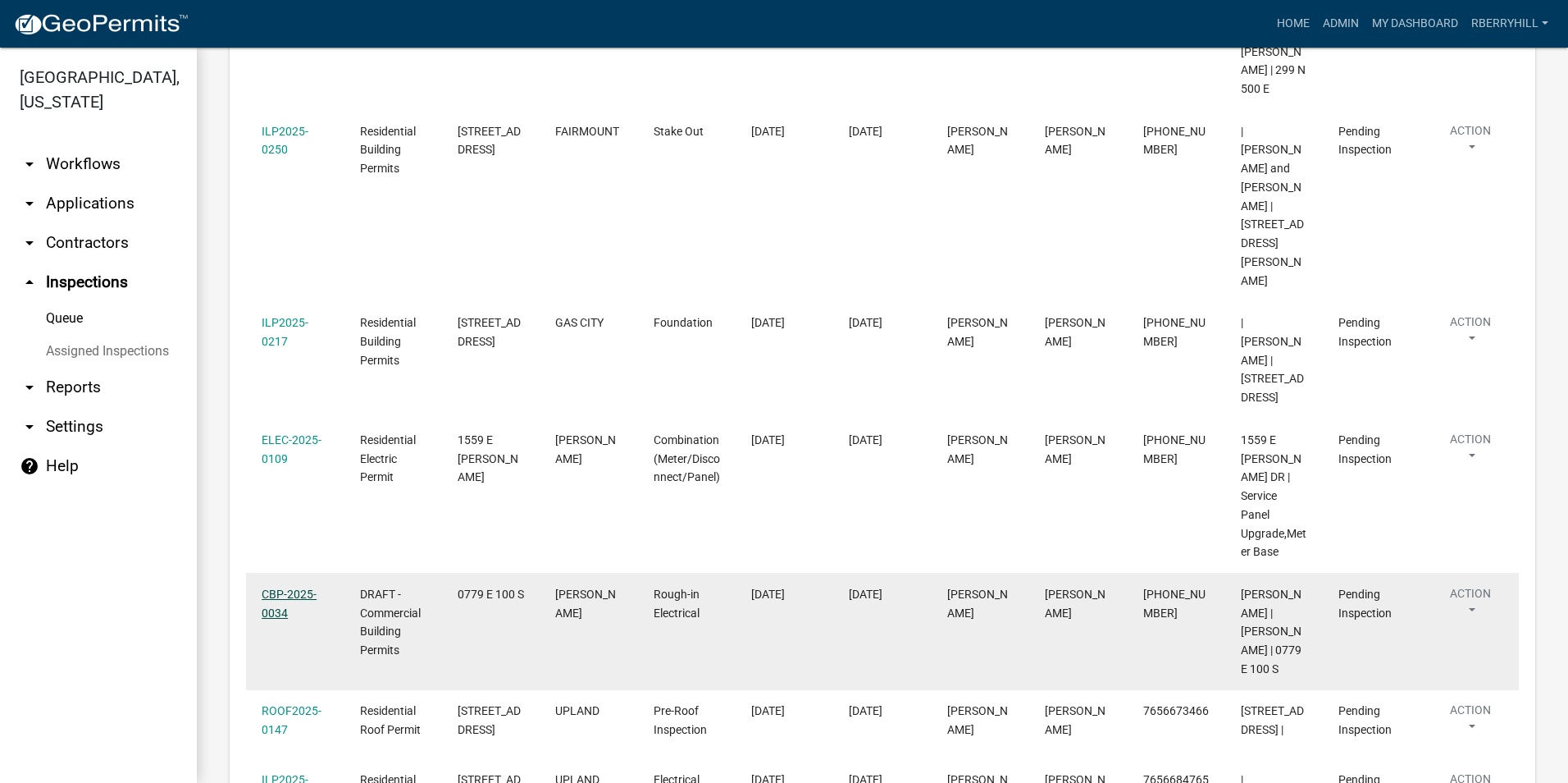
click at [280, 588] on link "CBP-2025-0034" at bounding box center [289, 604] width 55 height 32
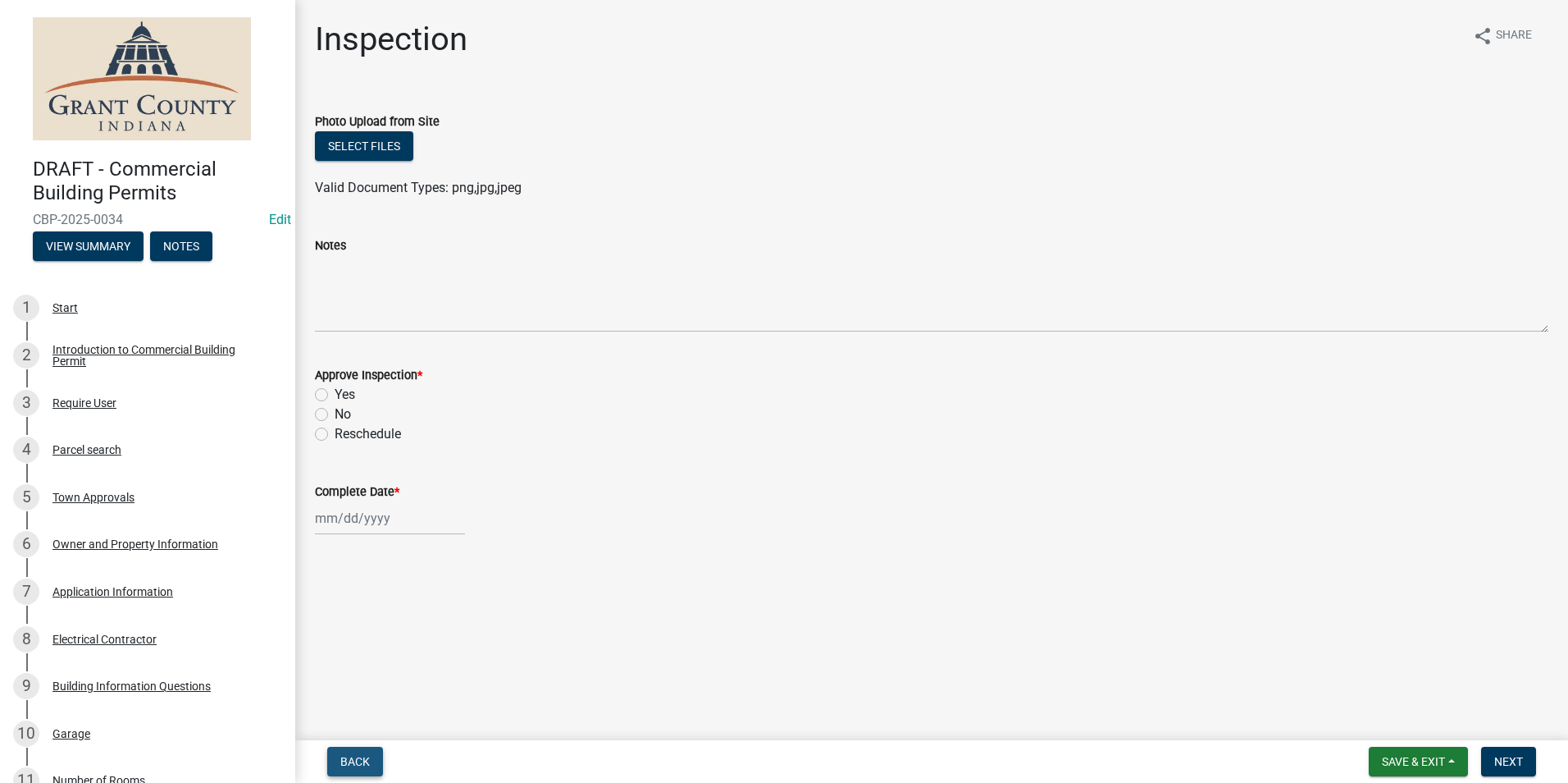
click at [349, 760] on span "Back" at bounding box center [354, 761] width 29 height 13
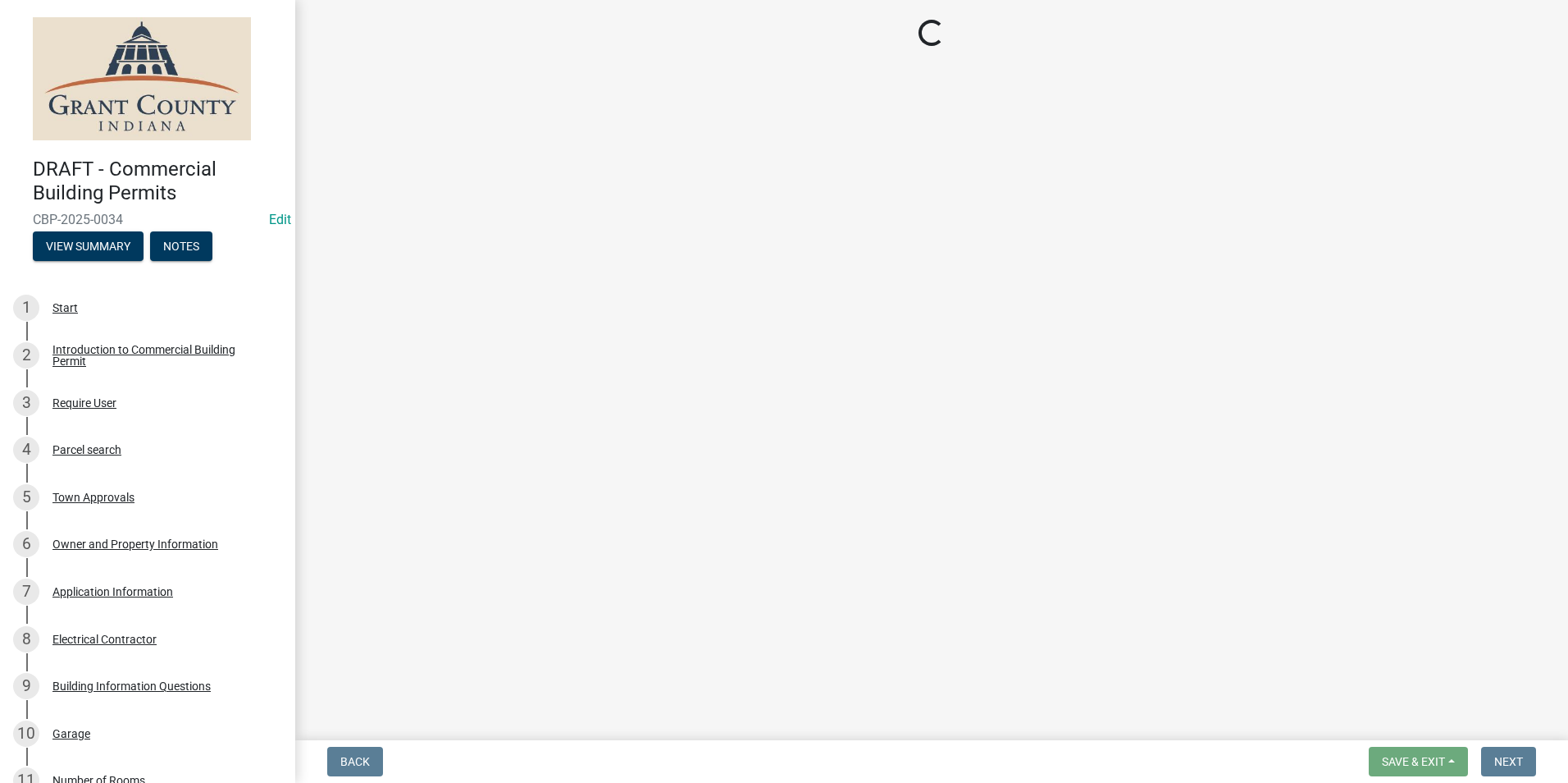
select select "d7f9a44a-d2ea-4d3c-83b3-1aa71c950bd5"
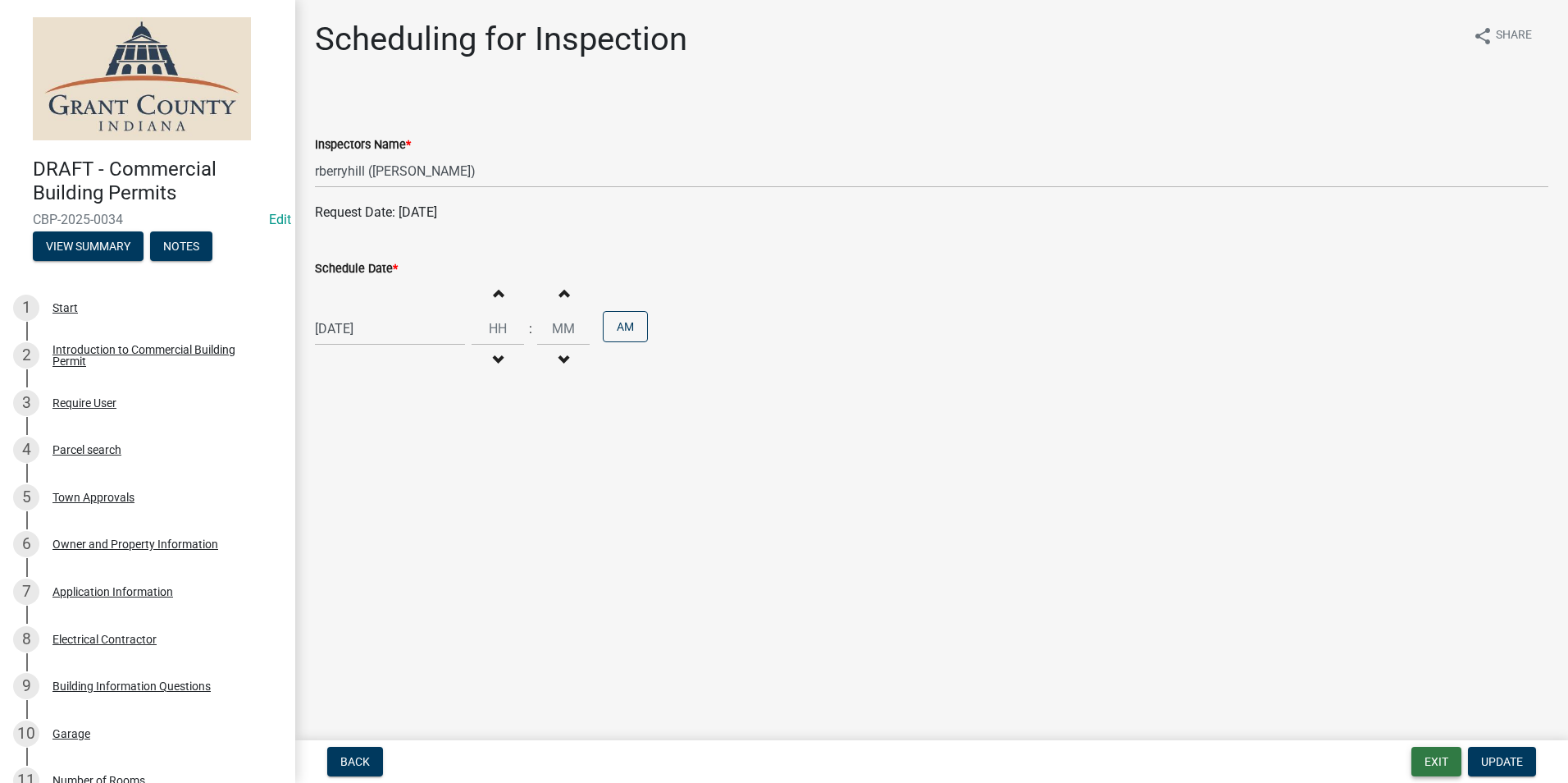
click at [1429, 759] on button "Exit" at bounding box center [1436, 761] width 50 height 29
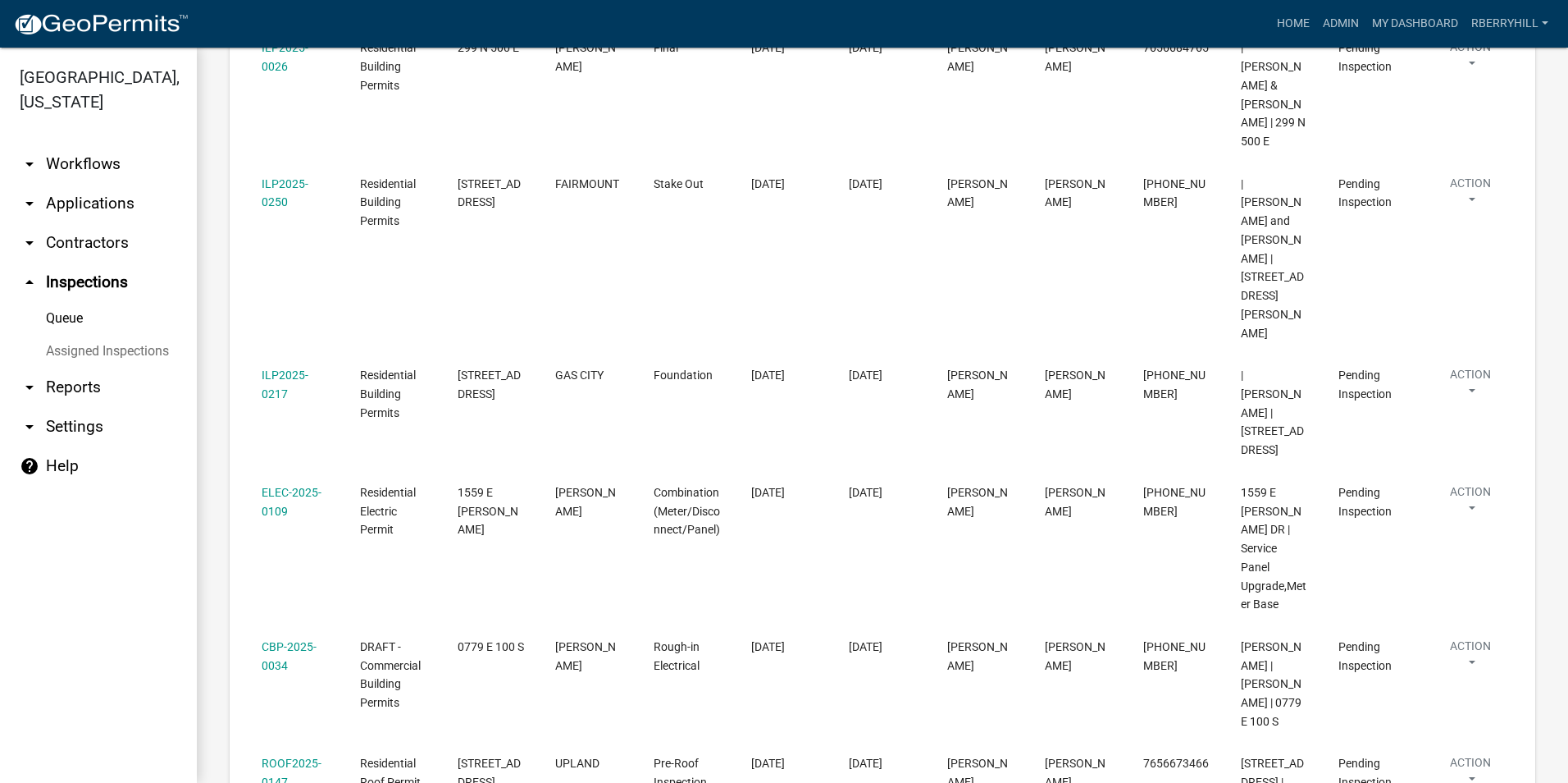
scroll to position [650, 0]
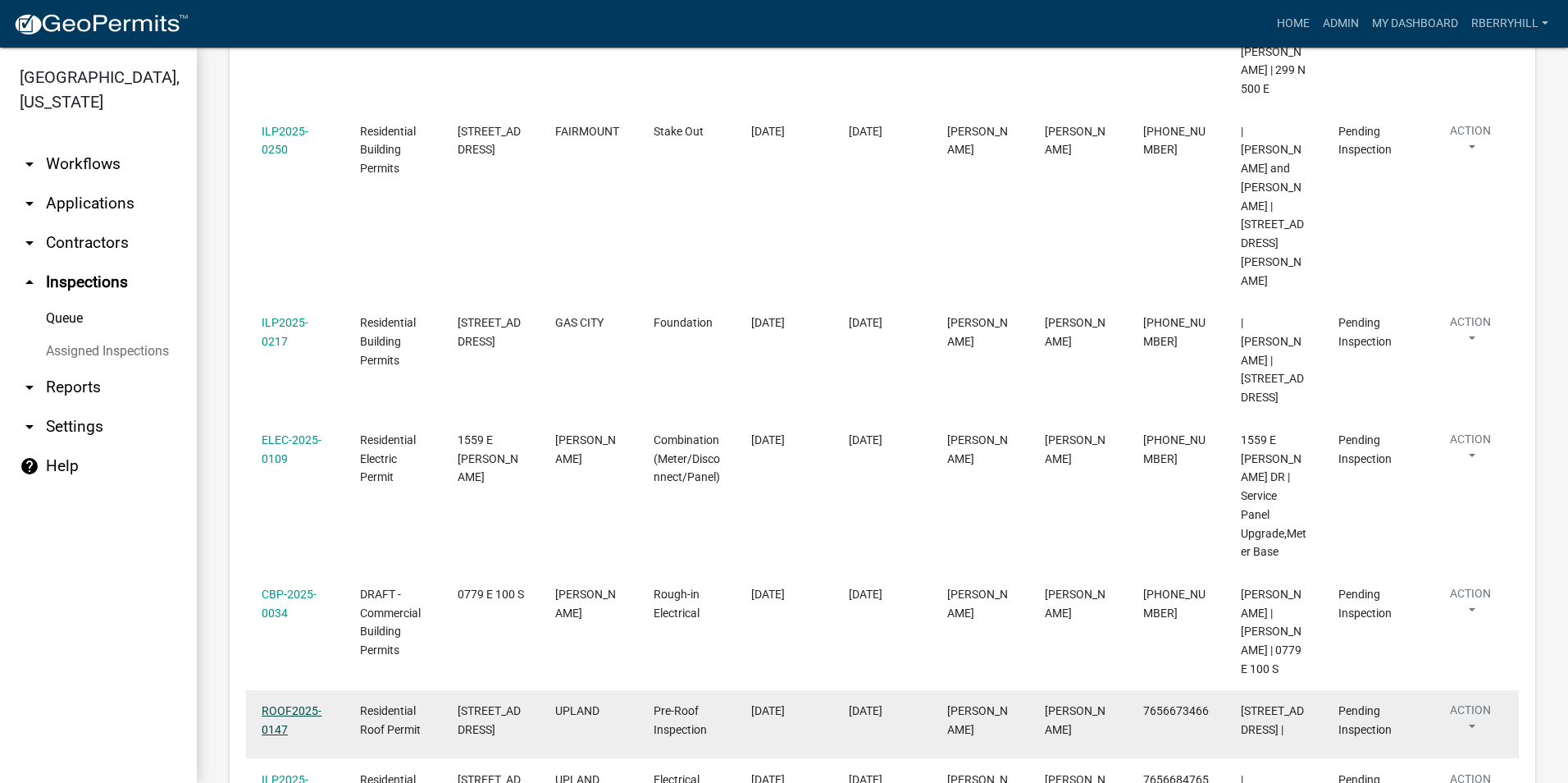
click at [288, 704] on link "ROOF2025-0147" at bounding box center [291, 720] width 60 height 32
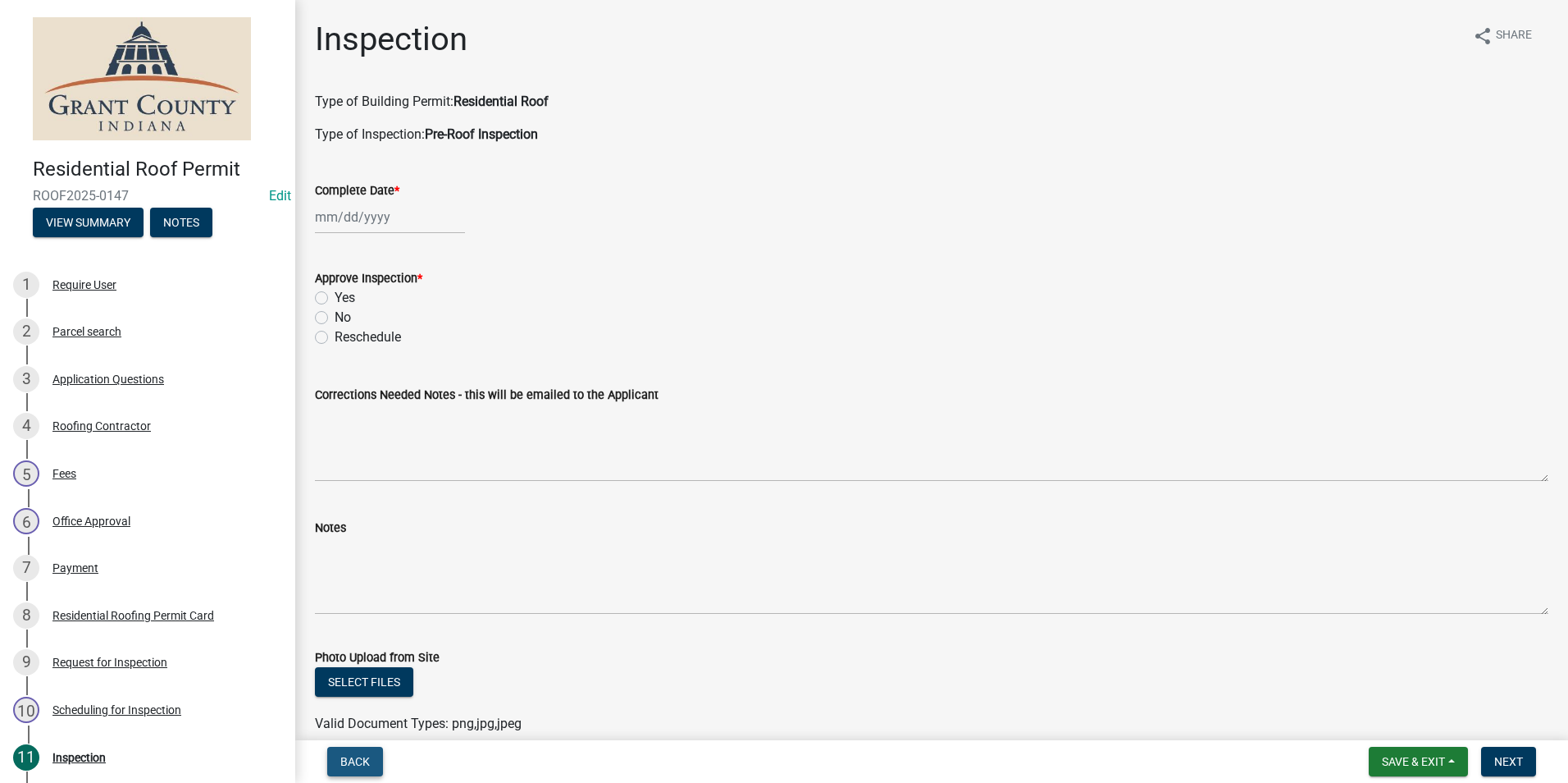
click at [354, 758] on span "Back" at bounding box center [354, 761] width 29 height 13
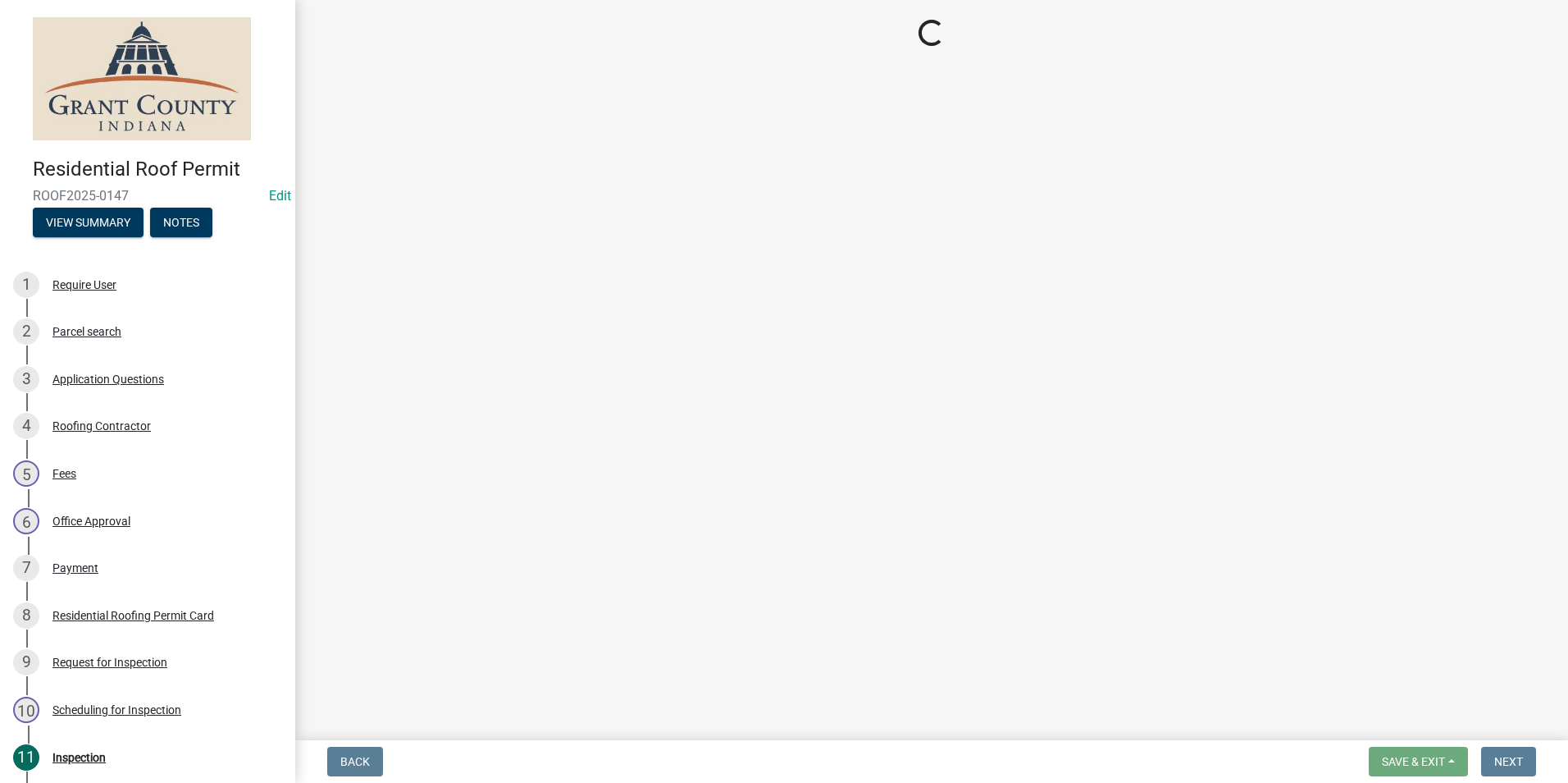
select select "d7f9a44a-d2ea-4d3c-83b3-1aa71c950bd5"
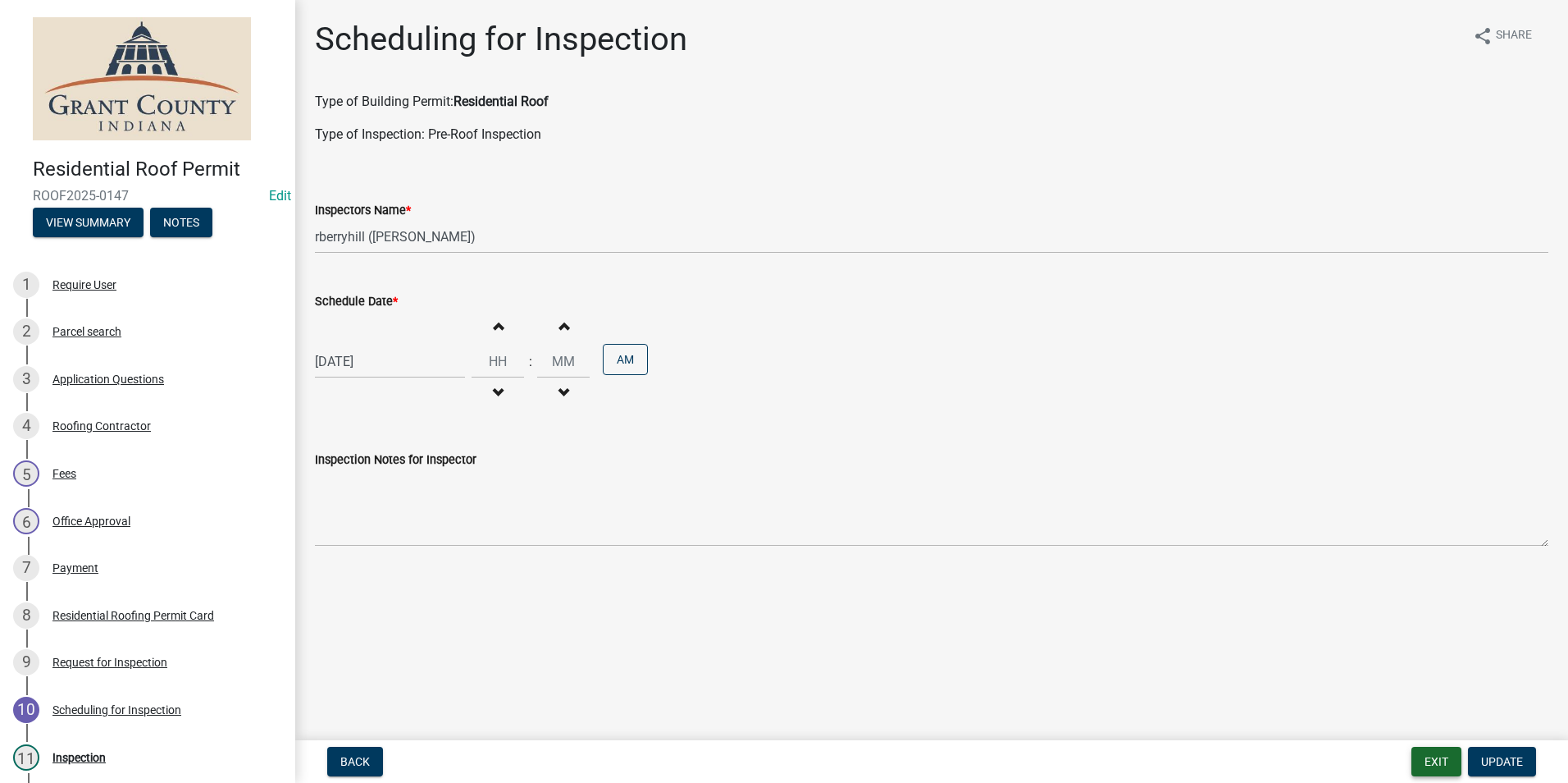
click at [1436, 760] on button "Exit" at bounding box center [1436, 761] width 50 height 29
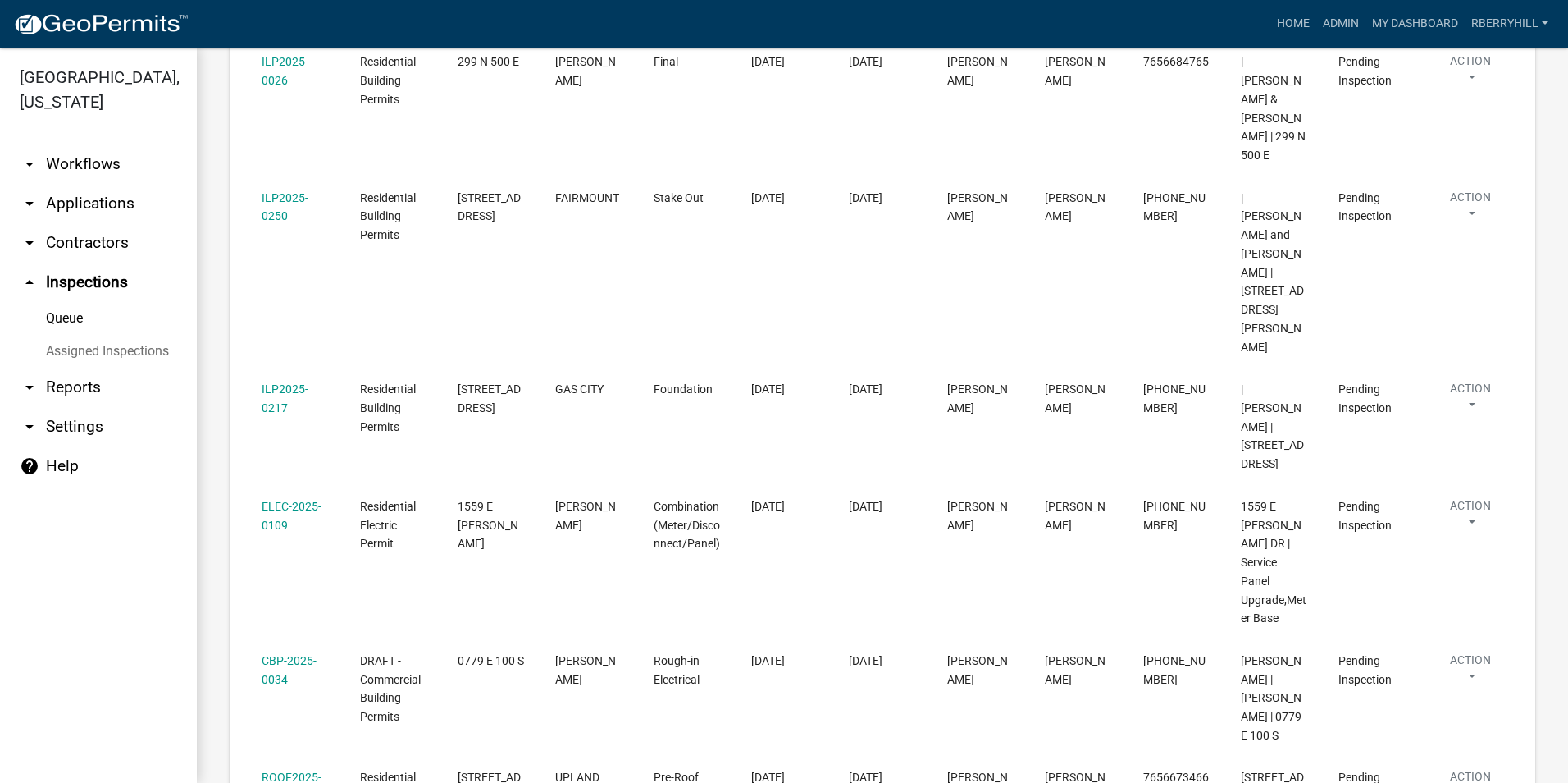
scroll to position [650, 0]
